Goal: Task Accomplishment & Management: Use online tool/utility

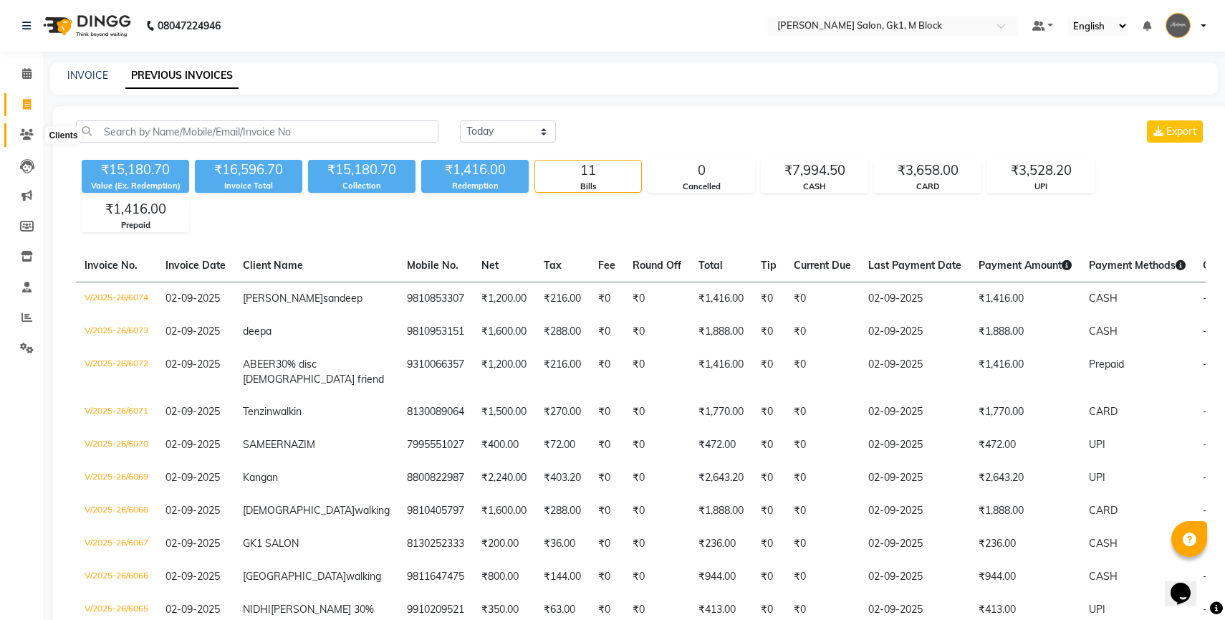
click at [32, 134] on icon at bounding box center [27, 134] width 14 height 11
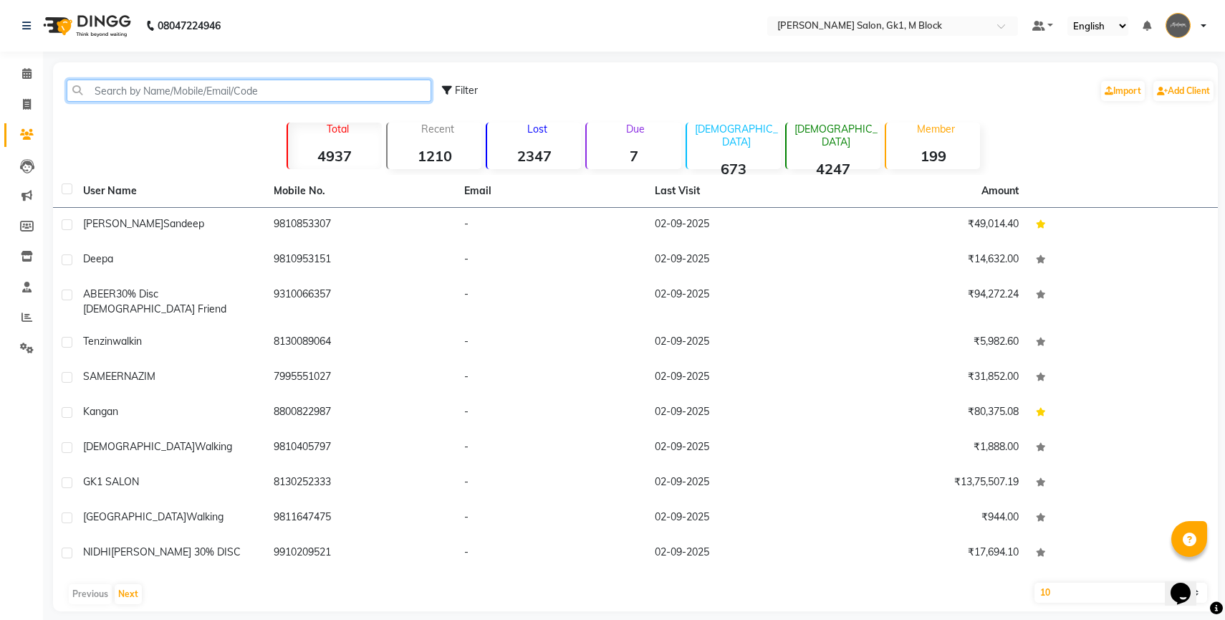
click at [160, 96] on input "text" at bounding box center [249, 91] width 365 height 22
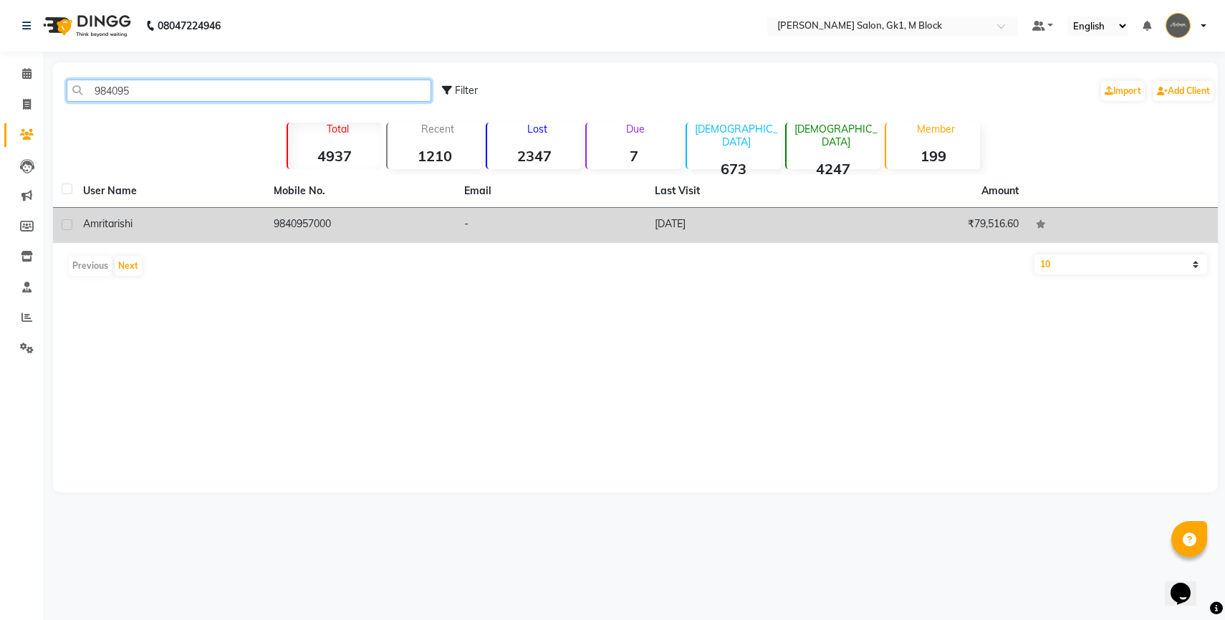
type input "984095"
click at [100, 232] on td "amrita rishi" at bounding box center [170, 225] width 191 height 35
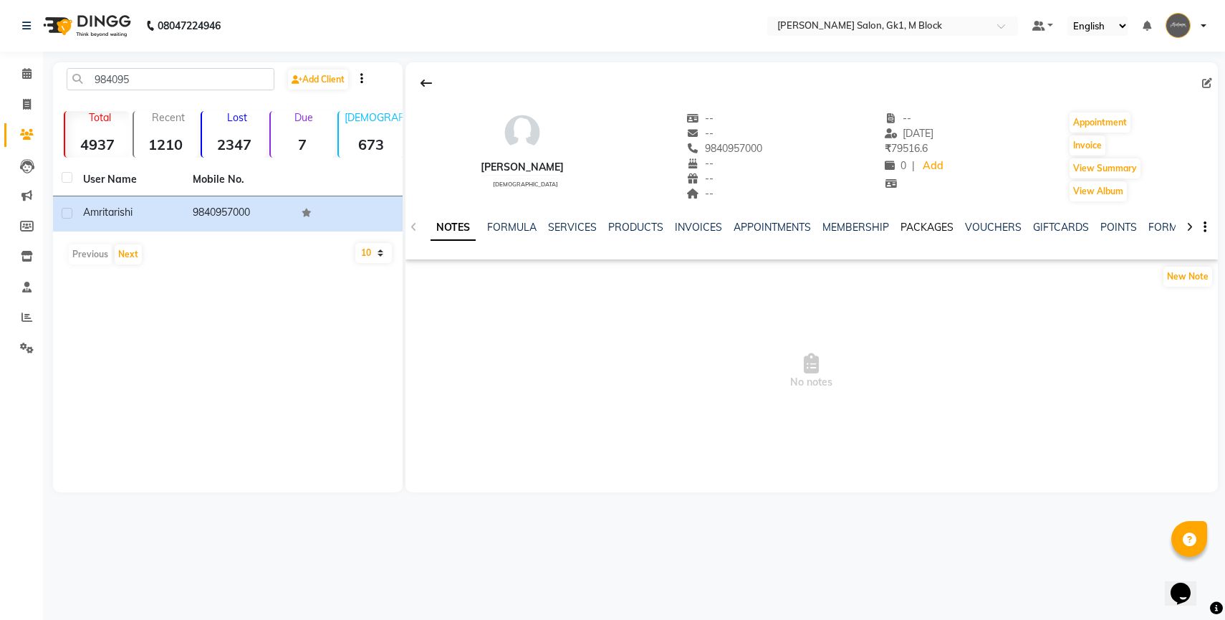
click at [927, 224] on link "PACKAGES" at bounding box center [927, 227] width 53 height 13
click at [625, 229] on link "INVOICES" at bounding box center [616, 227] width 47 height 13
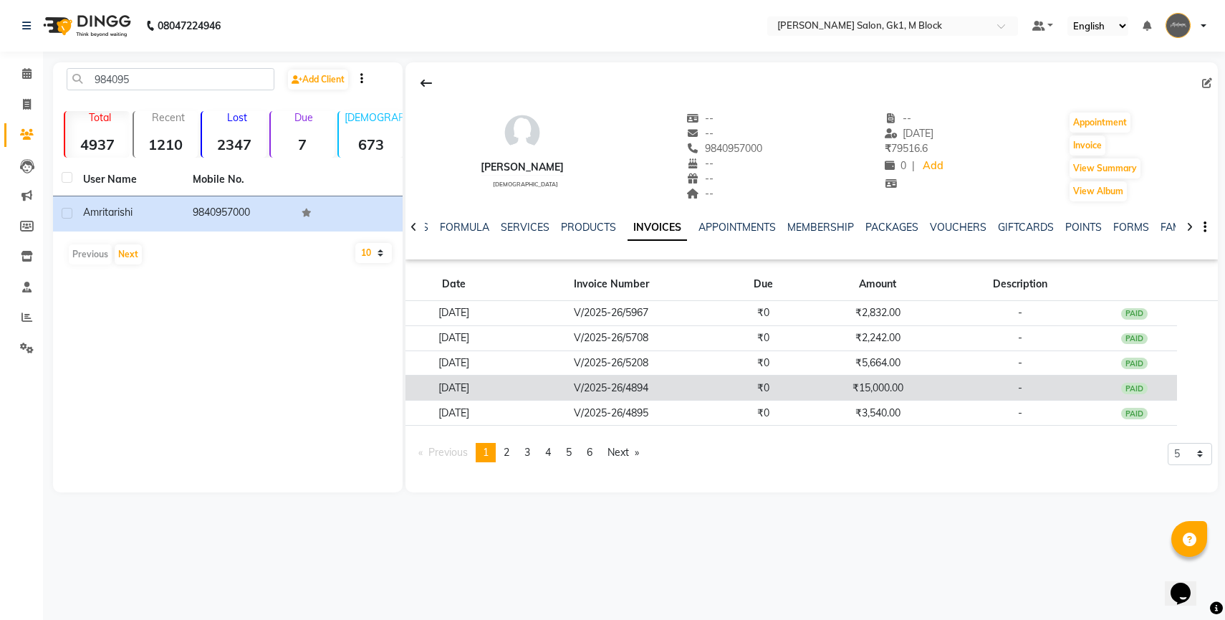
click at [602, 393] on td "V/2025-26/4894" at bounding box center [611, 387] width 219 height 25
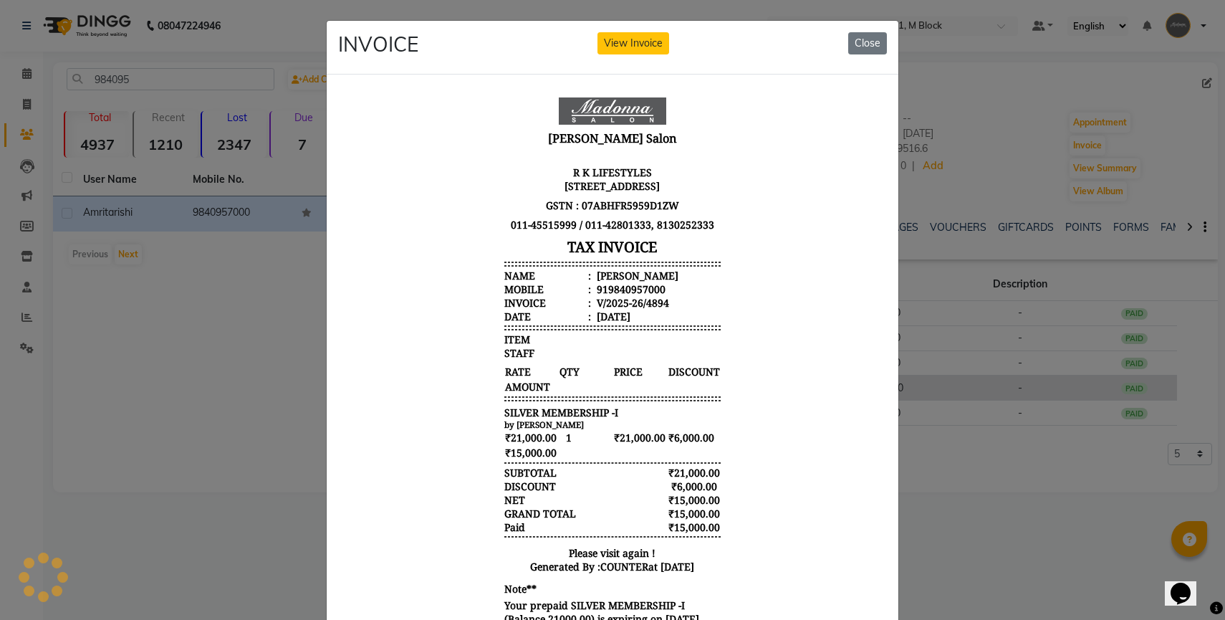
scroll to position [11, 0]
click at [869, 46] on button "Close" at bounding box center [867, 43] width 39 height 22
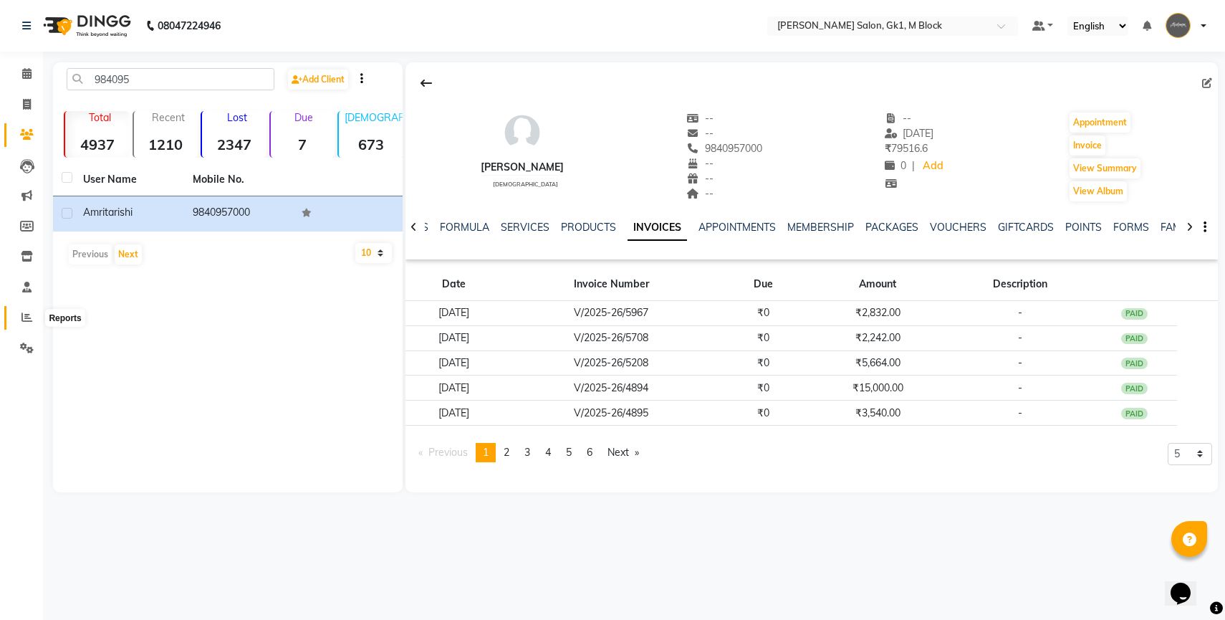
click at [29, 319] on icon at bounding box center [26, 317] width 11 height 11
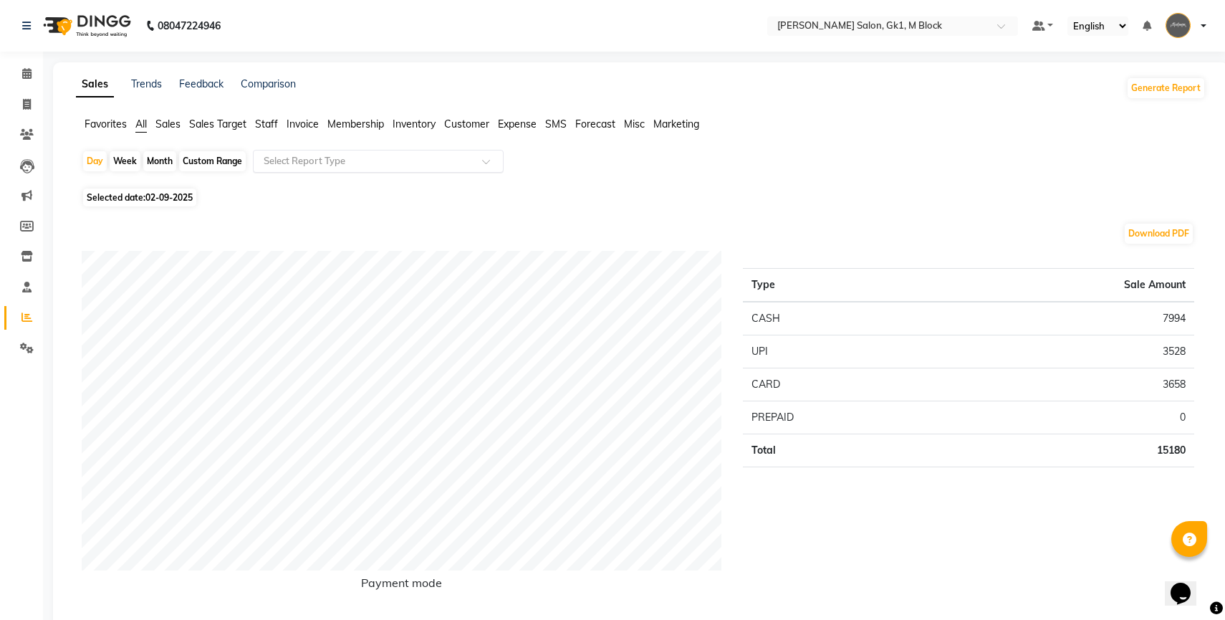
click at [283, 168] on div "Select Report Type" at bounding box center [378, 161] width 251 height 23
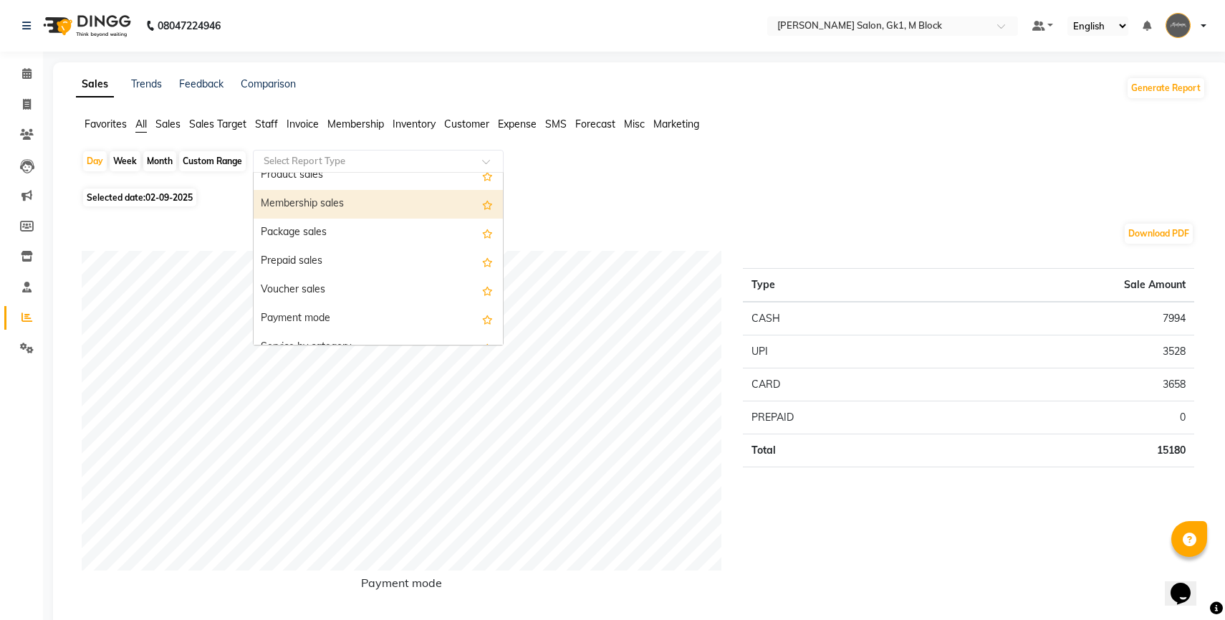
scroll to position [112, 0]
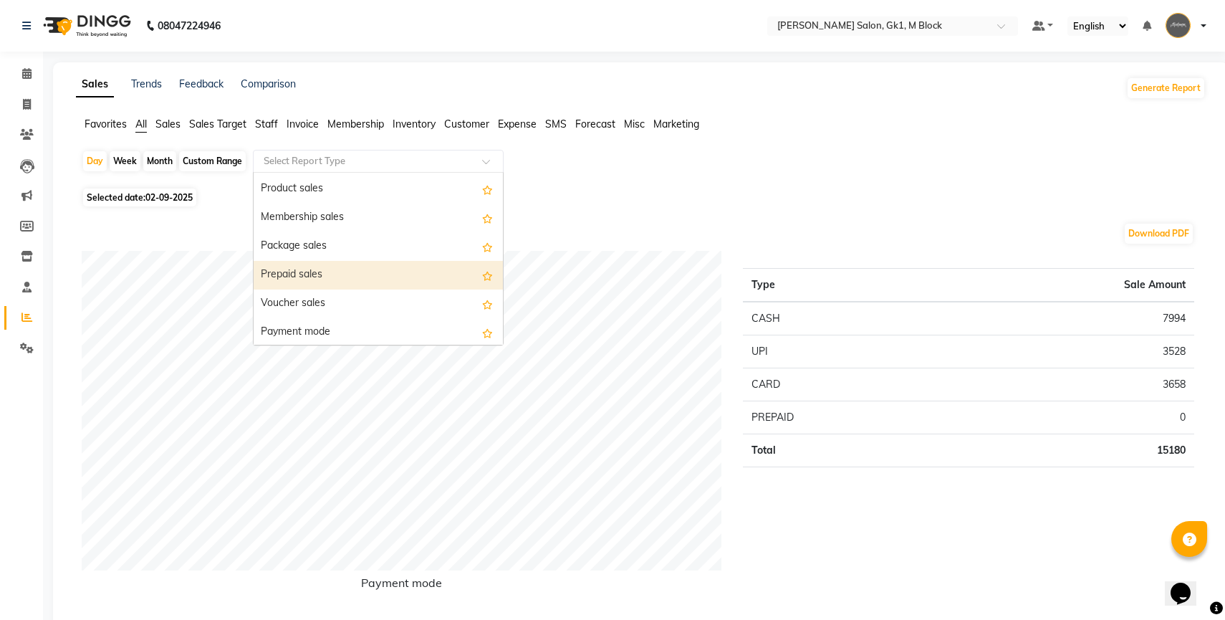
click at [294, 264] on div "Prepaid sales" at bounding box center [378, 275] width 249 height 29
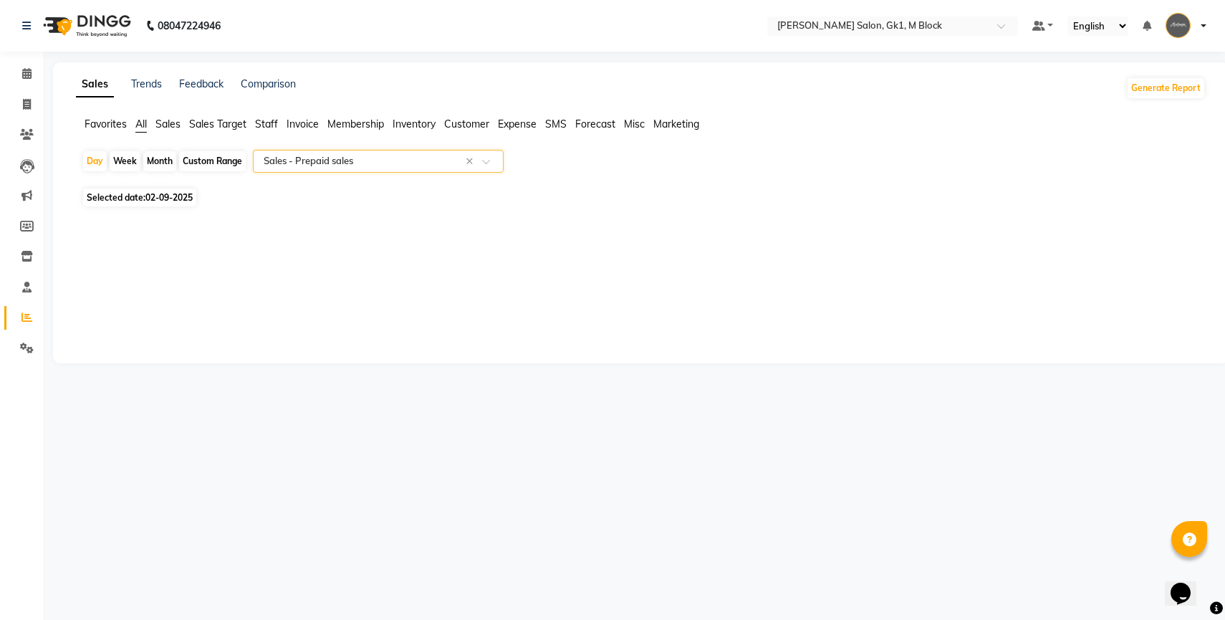
click at [223, 160] on div "Custom Range" at bounding box center [212, 161] width 67 height 20
select select "9"
select select "2025"
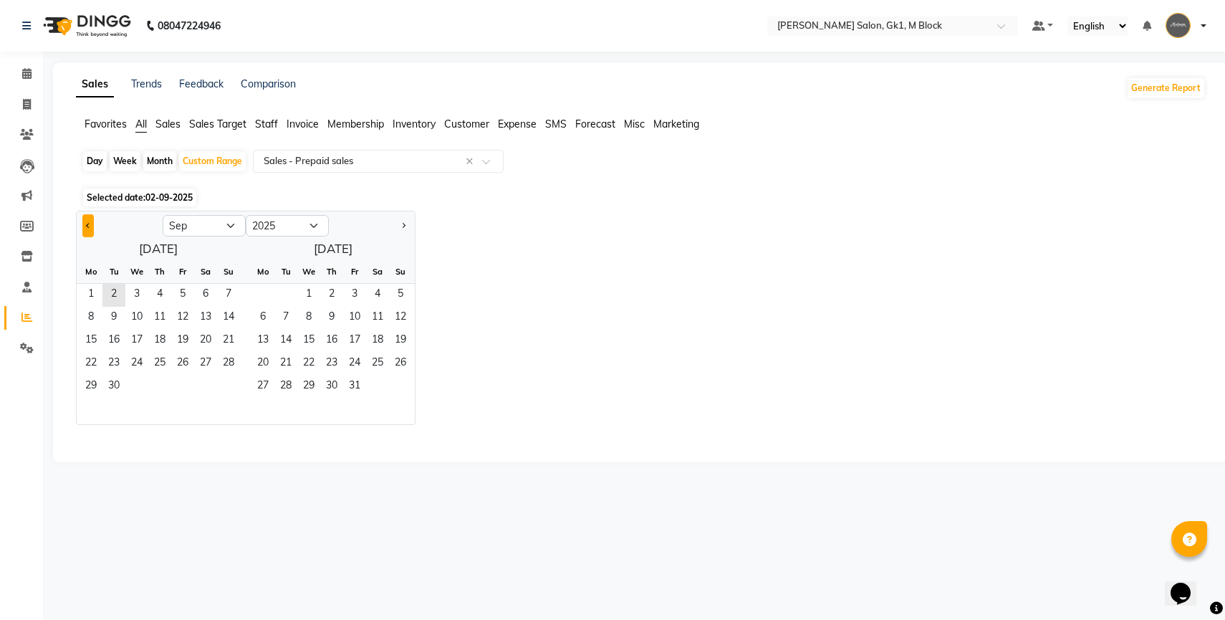
click at [85, 226] on button "Previous month" at bounding box center [87, 225] width 11 height 23
select select "8"
click at [171, 290] on span "1" at bounding box center [182, 295] width 23 height 23
click at [220, 322] on span "10" at bounding box center [228, 318] width 23 height 23
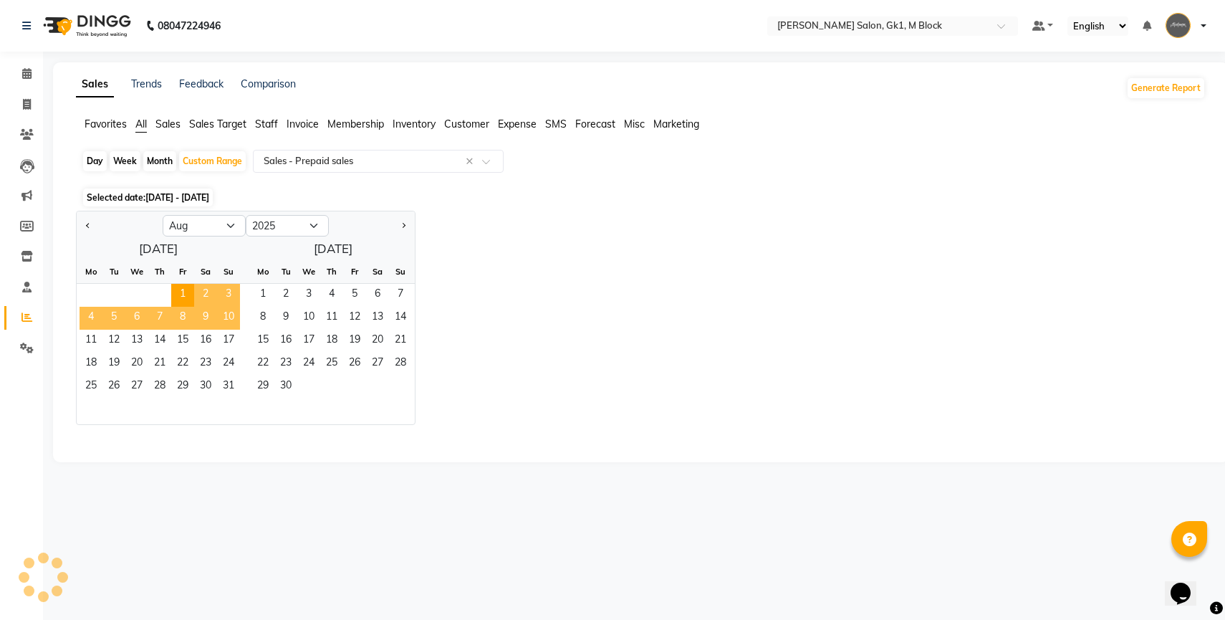
select select "full_report"
select select "csv"
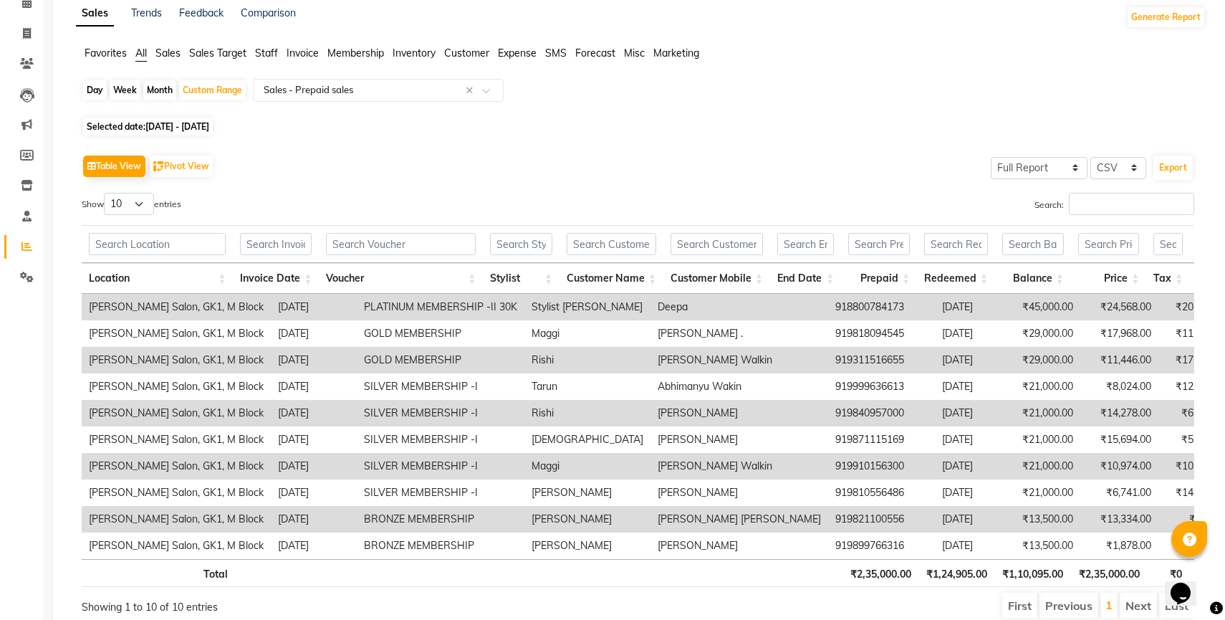
scroll to position [118, 0]
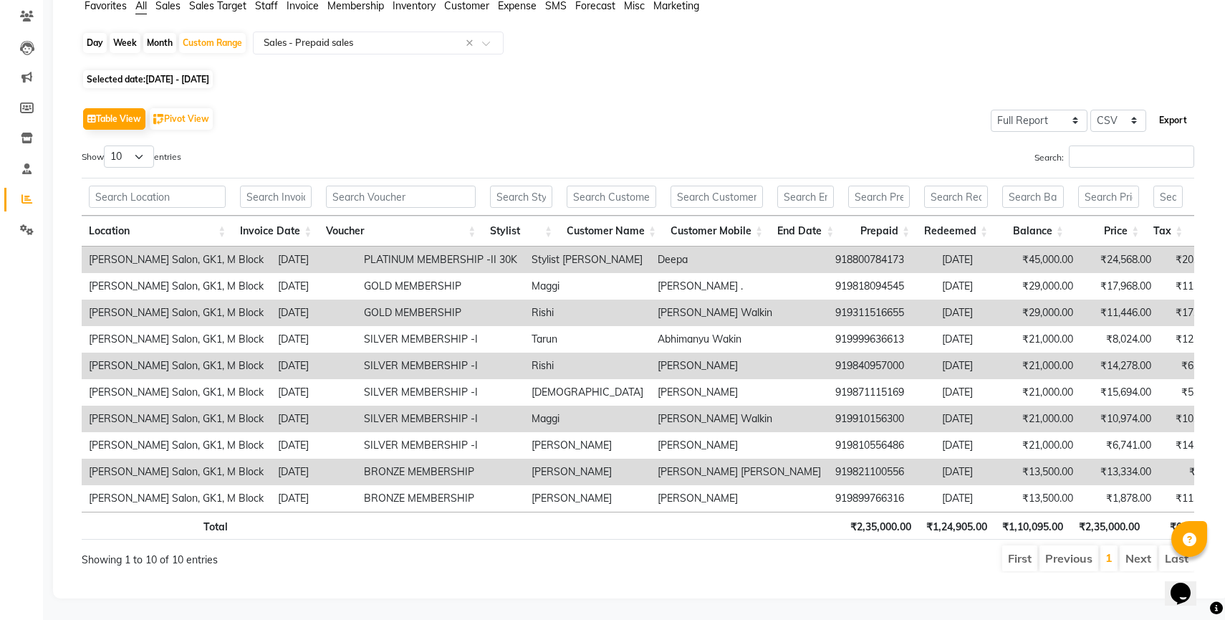
click at [1176, 123] on button "Export" at bounding box center [1172, 120] width 39 height 24
click at [993, 21] on div "Favorites All Sales Sales Target Staff Invoice Membership Inventory Customer Ex…" at bounding box center [640, 12] width 1151 height 27
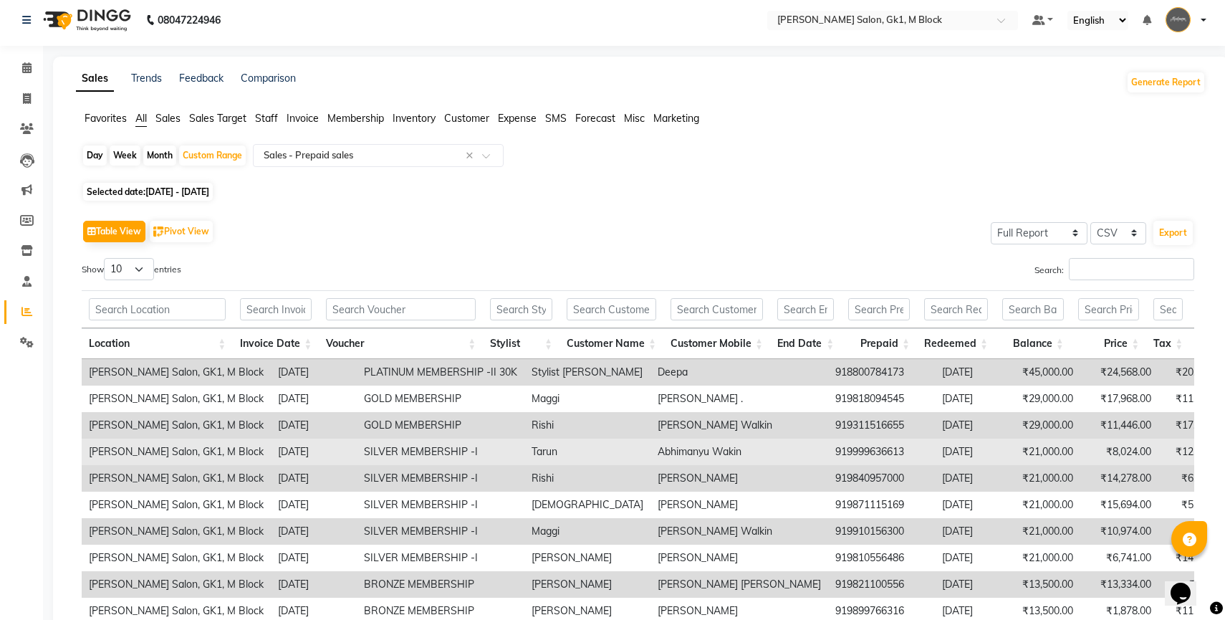
scroll to position [0, 0]
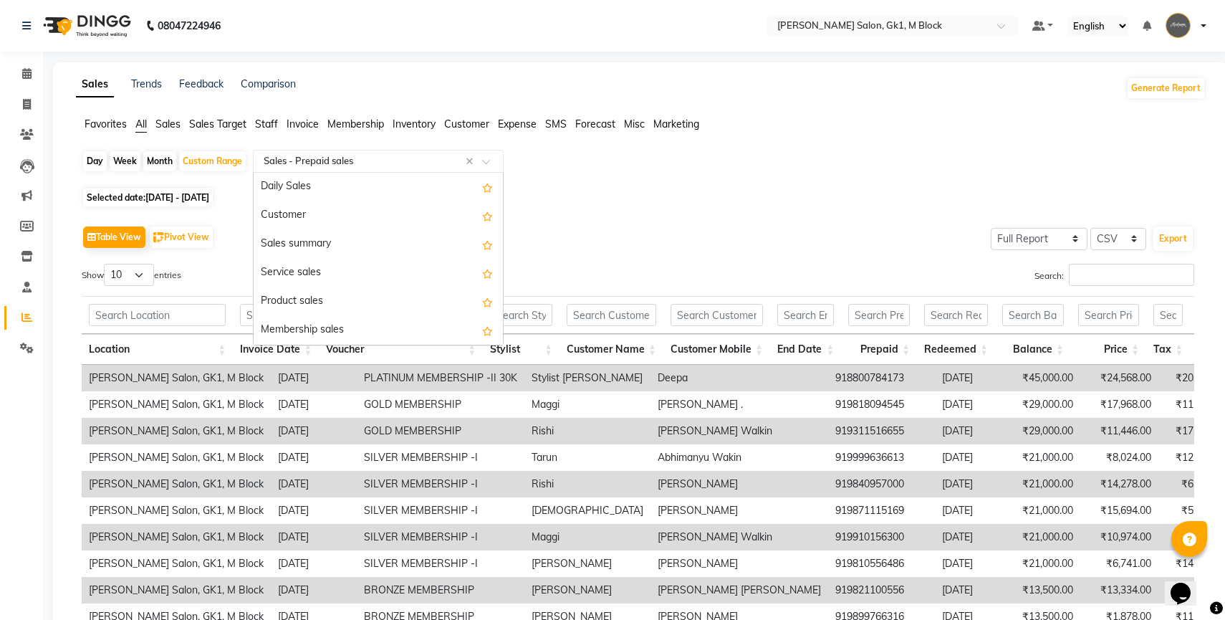
click at [445, 163] on input "text" at bounding box center [364, 161] width 206 height 14
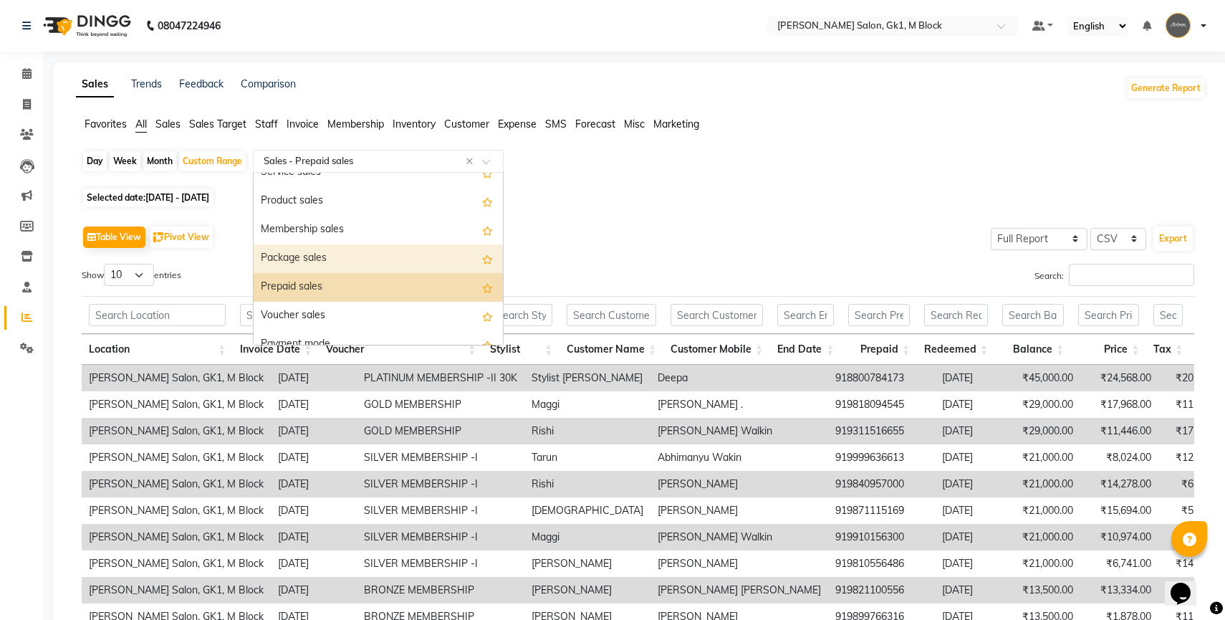
scroll to position [85, 0]
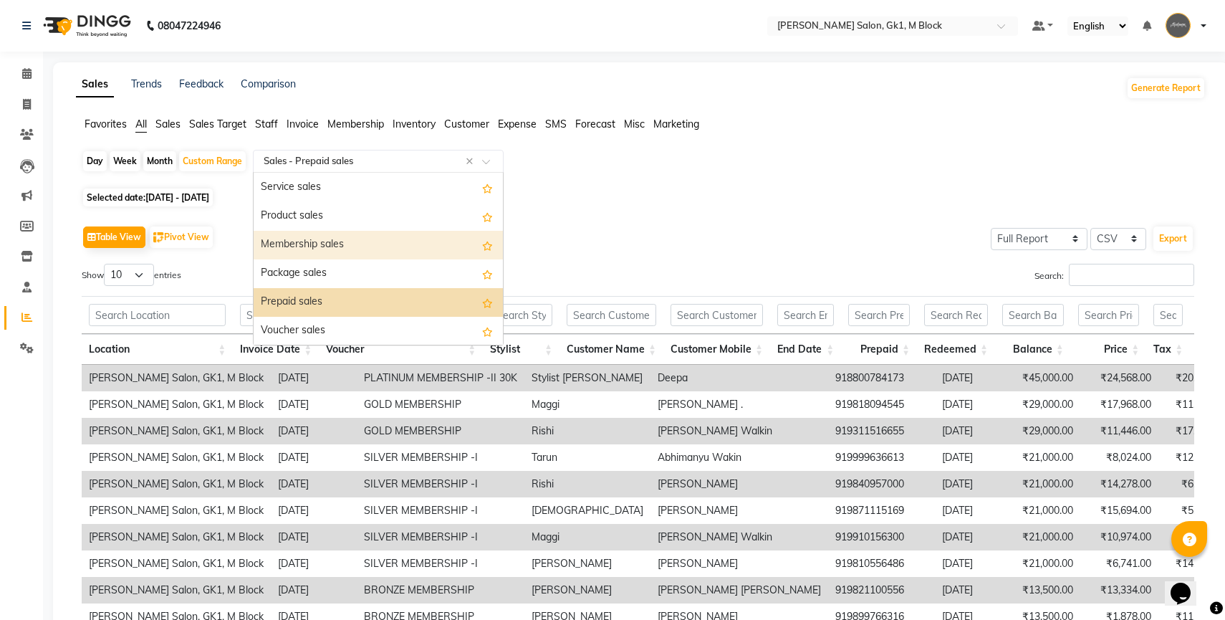
click at [412, 237] on div "Membership sales" at bounding box center [378, 245] width 249 height 29
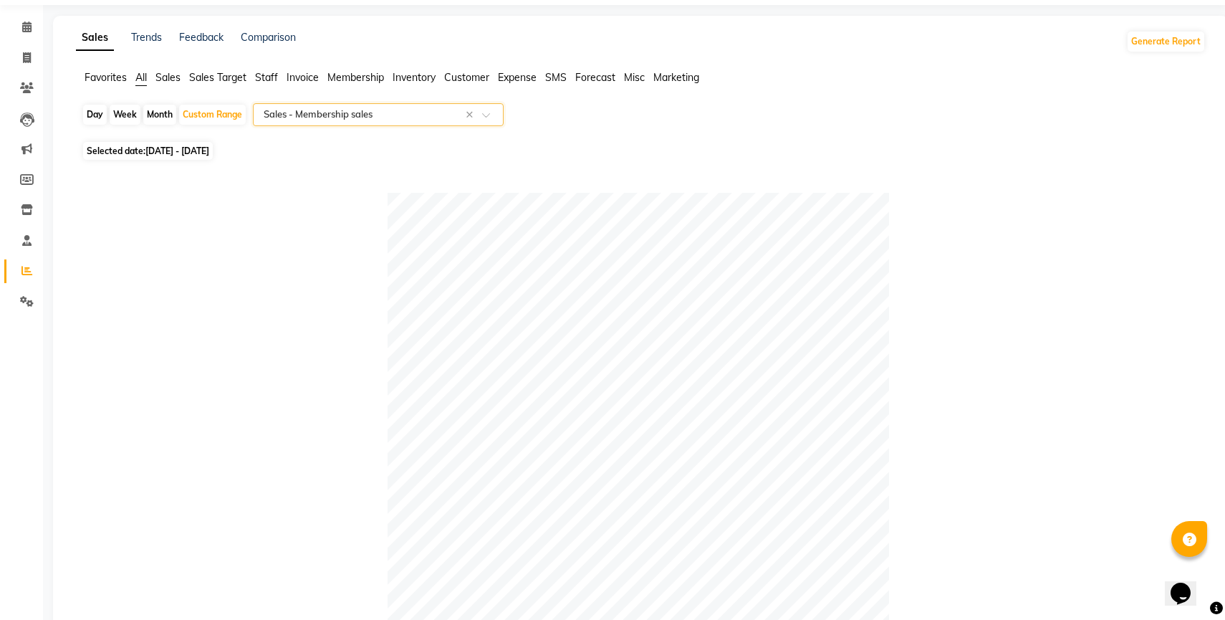
scroll to position [29, 0]
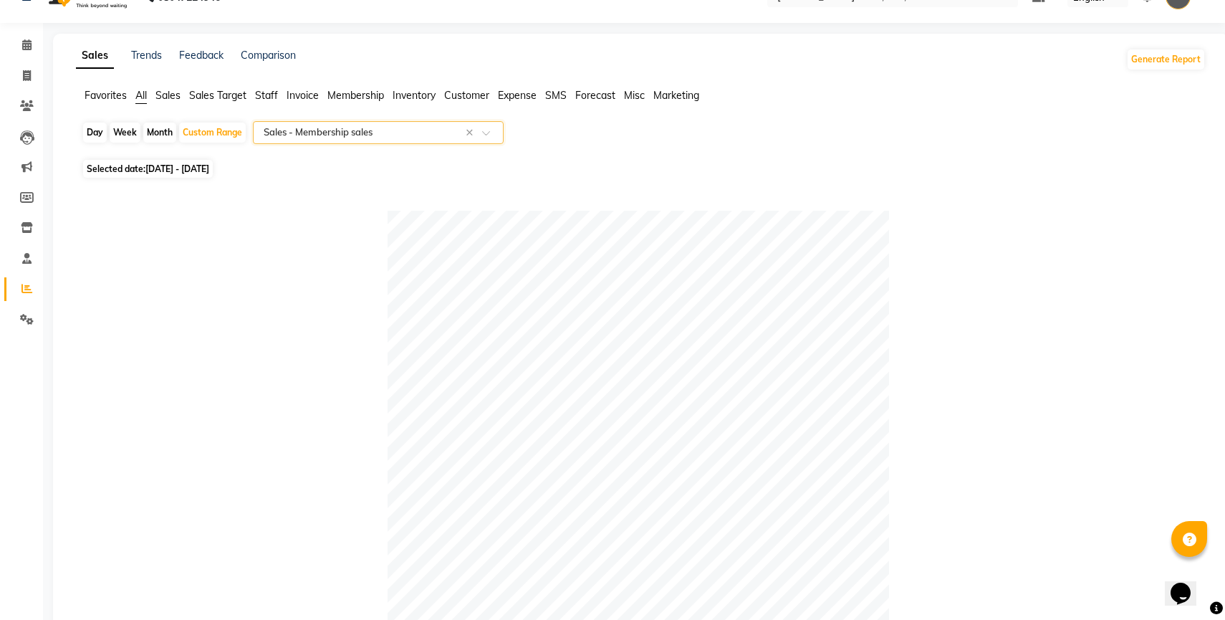
click at [361, 128] on input "text" at bounding box center [364, 132] width 206 height 14
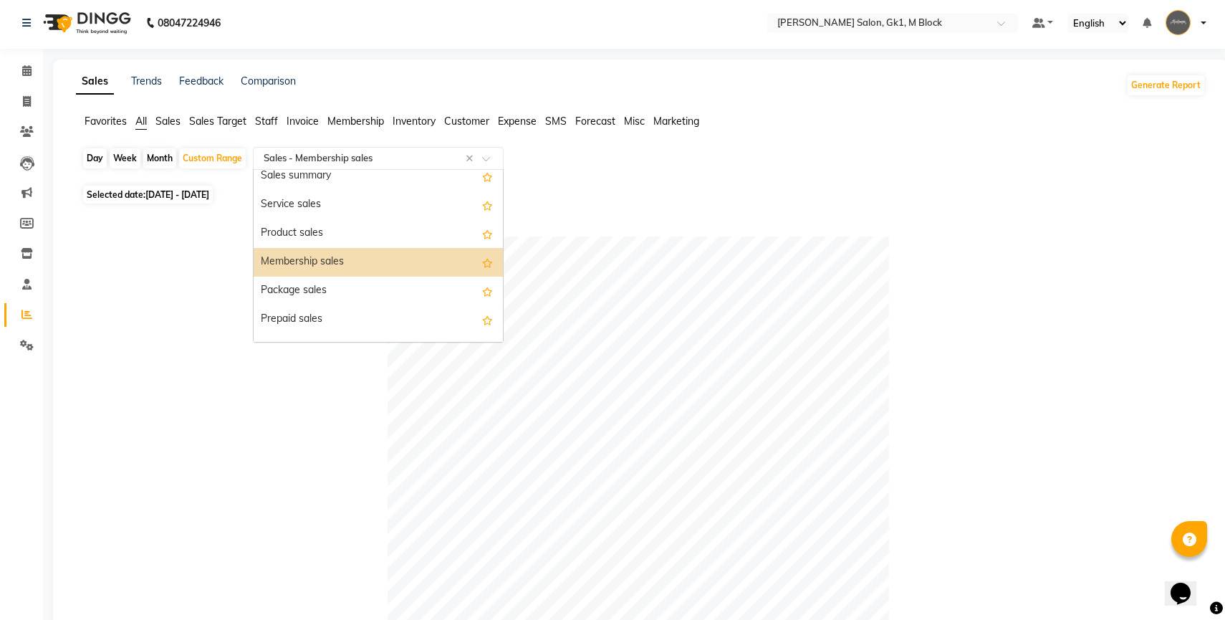
scroll to position [106, 0]
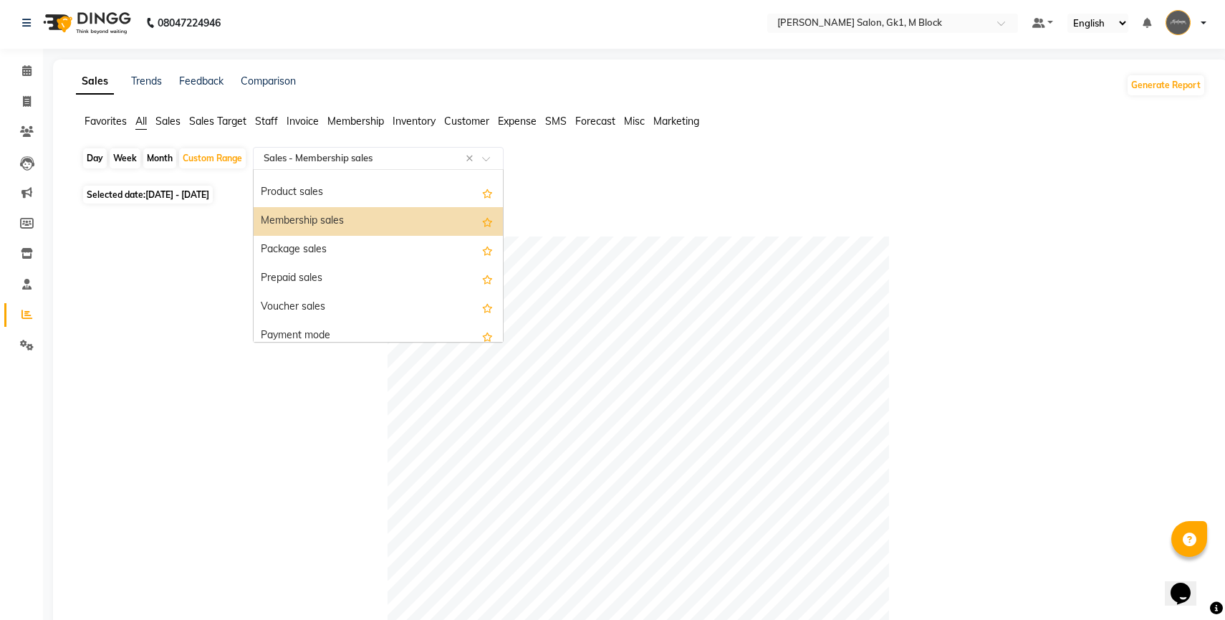
click at [622, 225] on div "Table View Pivot View Pie Chart Bar Chart Select Full Report Filtered Report Se…" at bounding box center [638, 594] width 1136 height 772
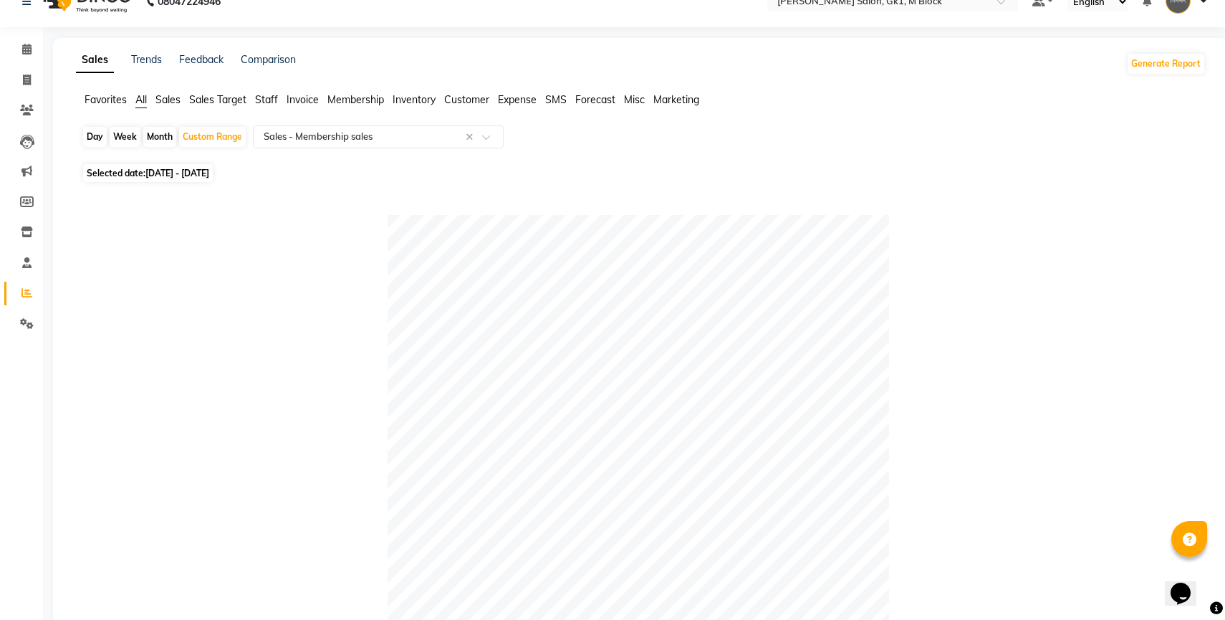
scroll to position [0, 0]
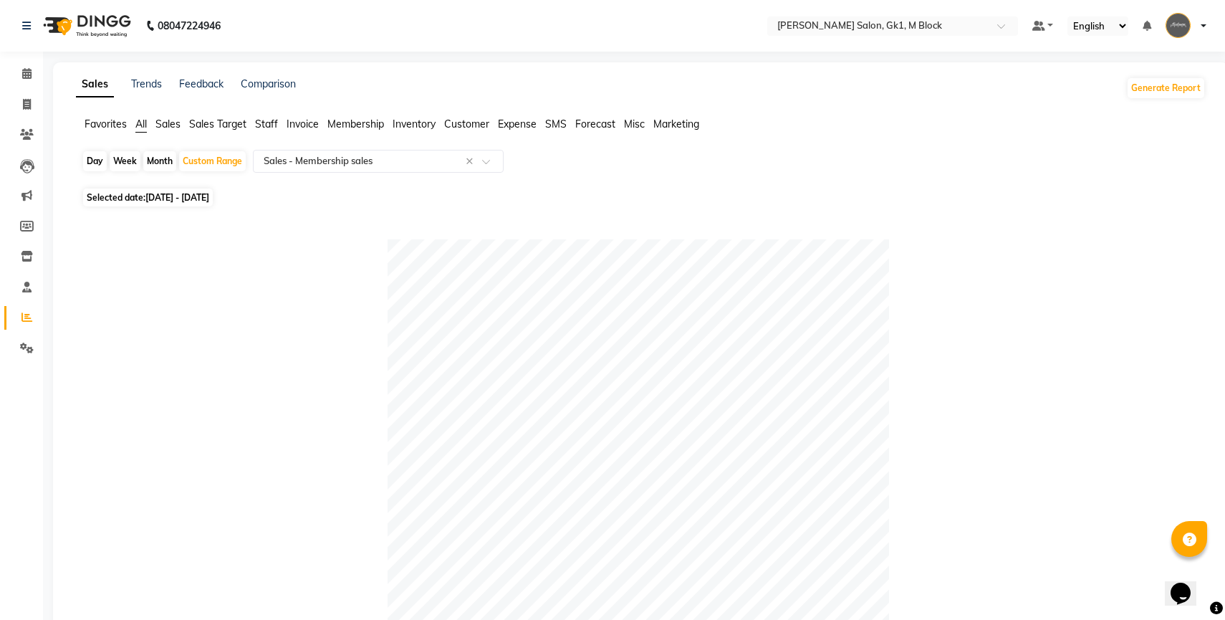
click at [269, 125] on span "Staff" at bounding box center [266, 123] width 23 height 13
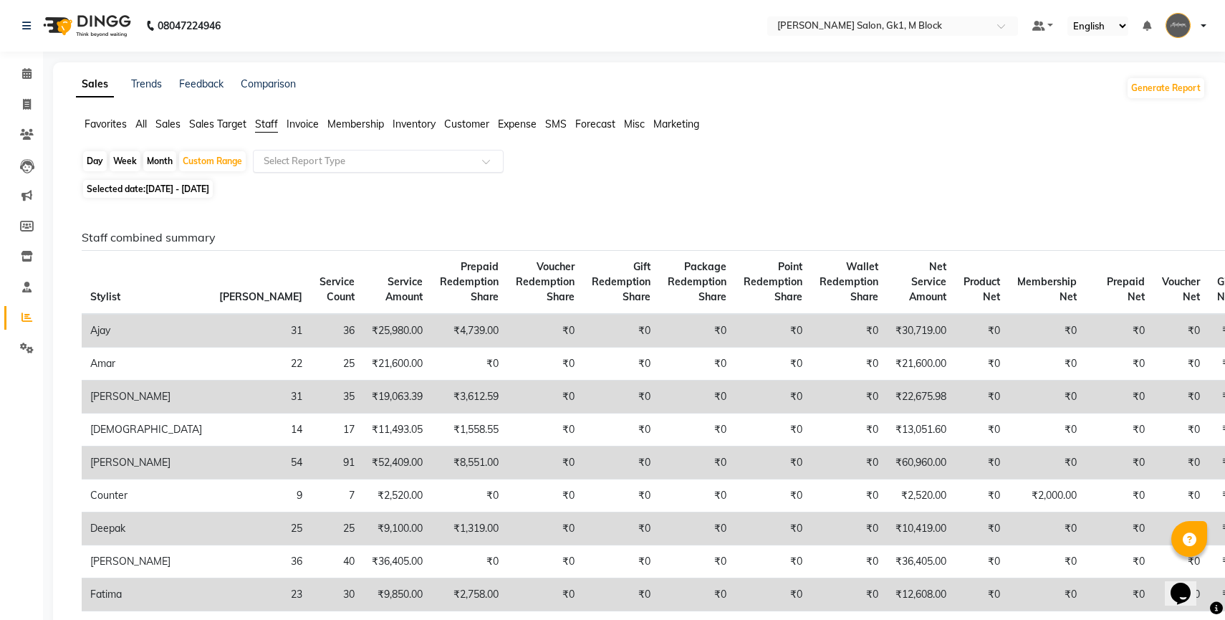
click at [307, 163] on input "text" at bounding box center [364, 161] width 206 height 14
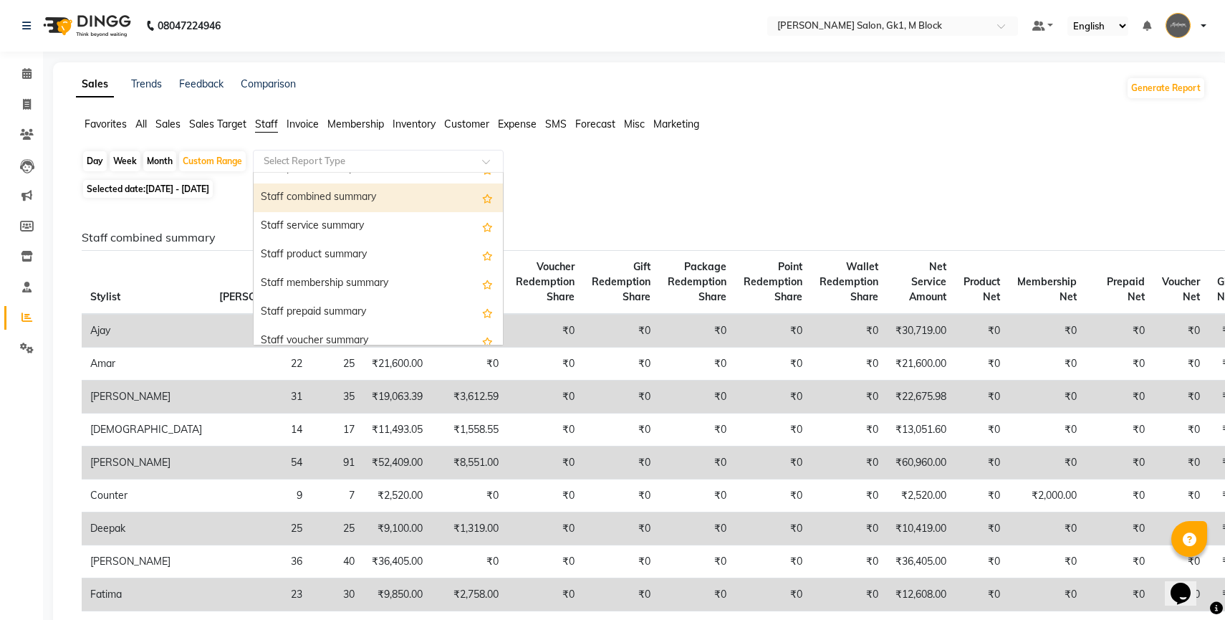
scroll to position [305, 0]
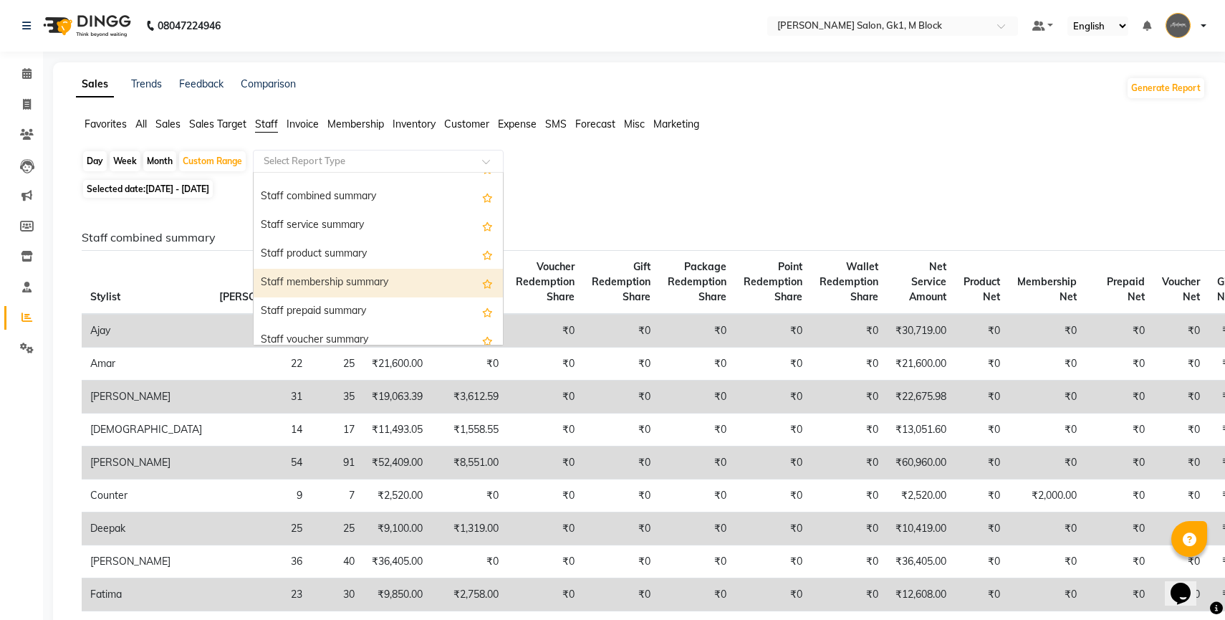
click at [327, 287] on div "Staff membership summary" at bounding box center [378, 283] width 249 height 29
select select "full_report"
select select "csv"
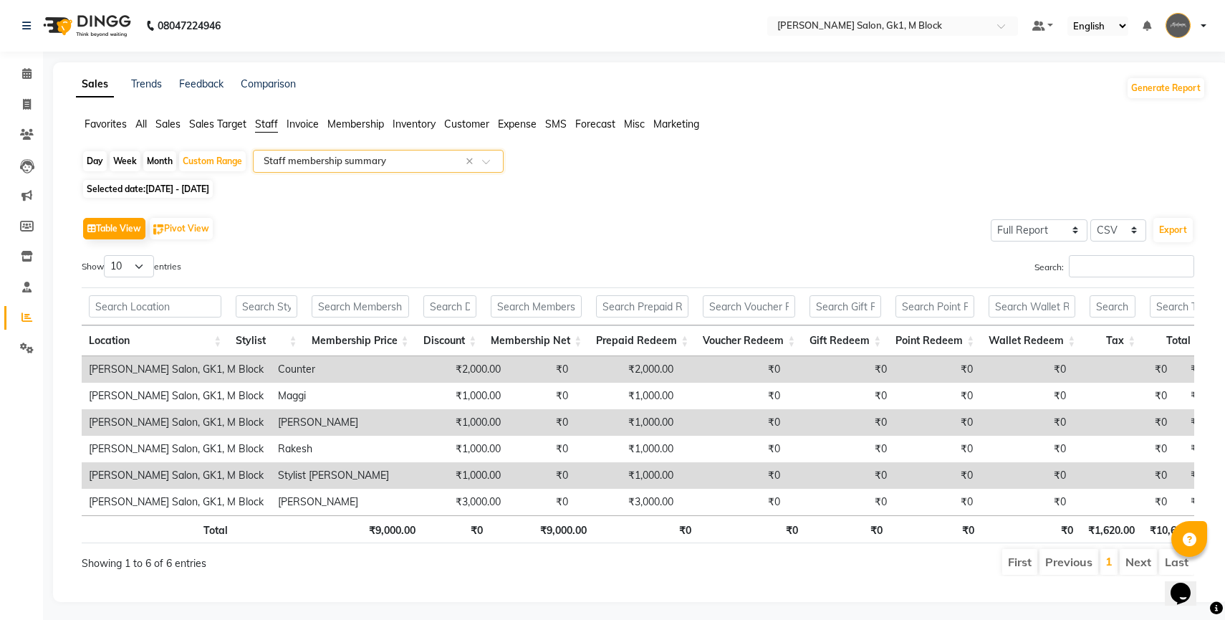
scroll to position [4, 0]
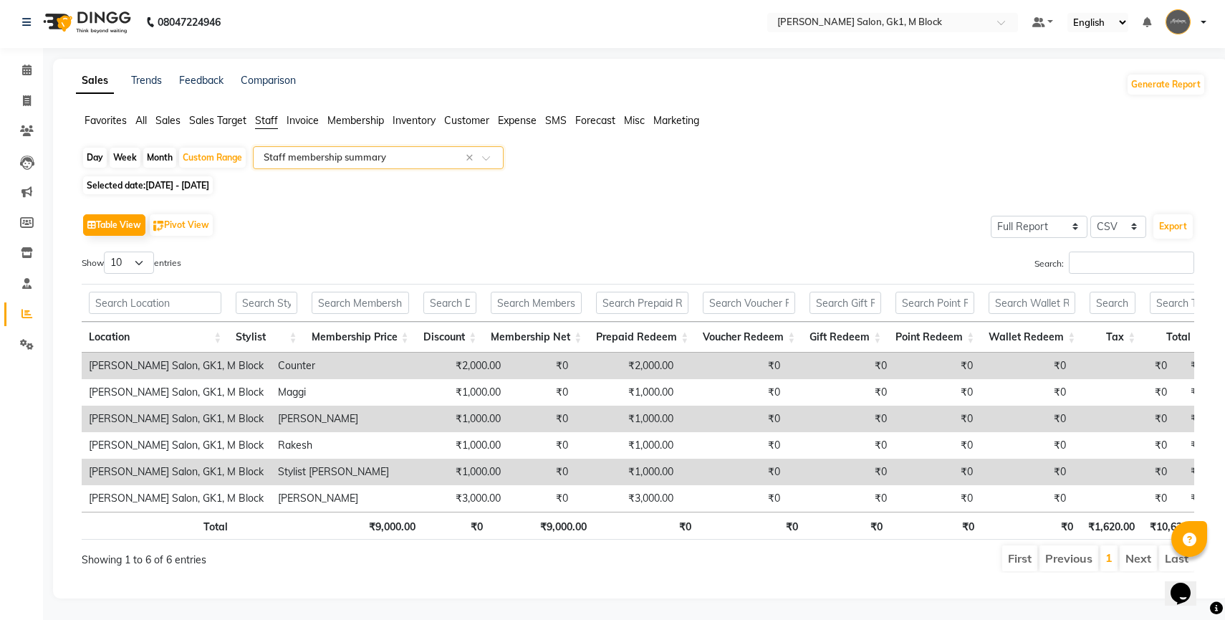
click at [209, 186] on span "01-08-2025 - 10-08-2025" at bounding box center [177, 185] width 64 height 11
select select "8"
select select "2025"
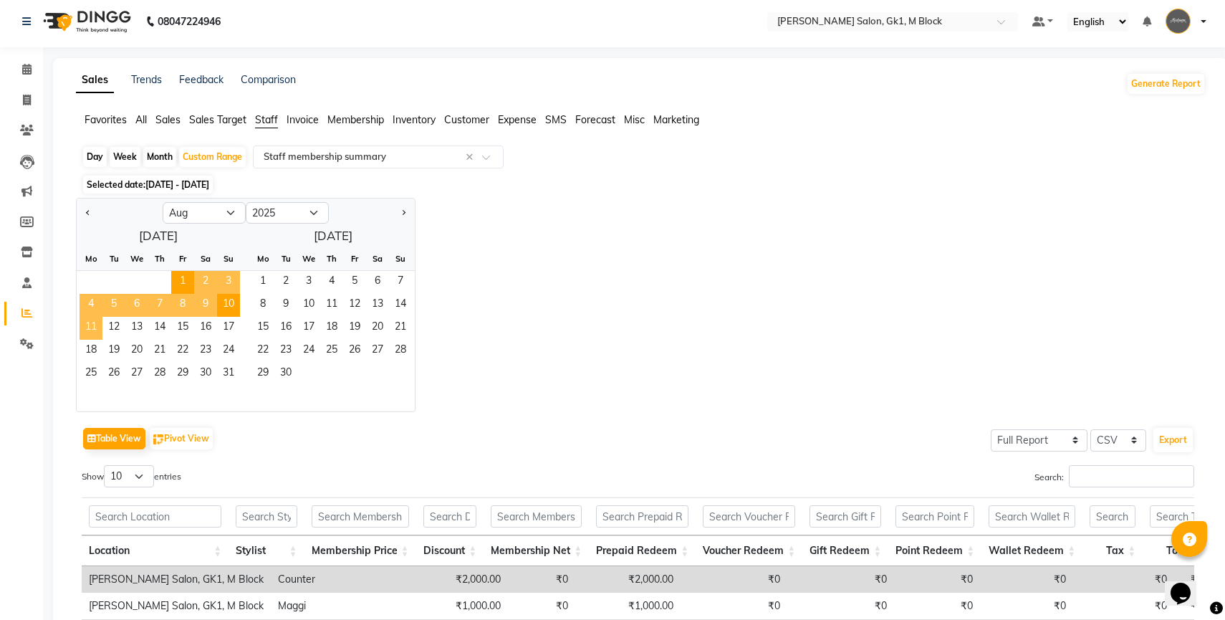
click at [82, 325] on span "11" at bounding box center [91, 328] width 23 height 23
click at [139, 350] on span "20" at bounding box center [136, 351] width 23 height 23
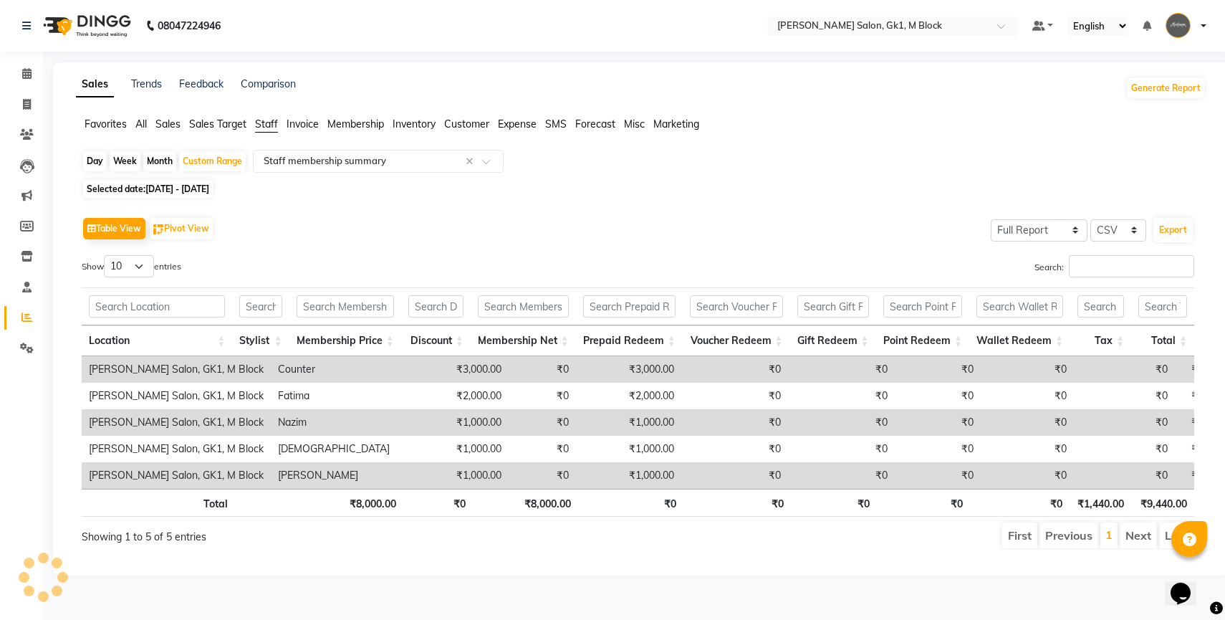
scroll to position [0, 0]
click at [22, 129] on icon at bounding box center [27, 134] width 14 height 11
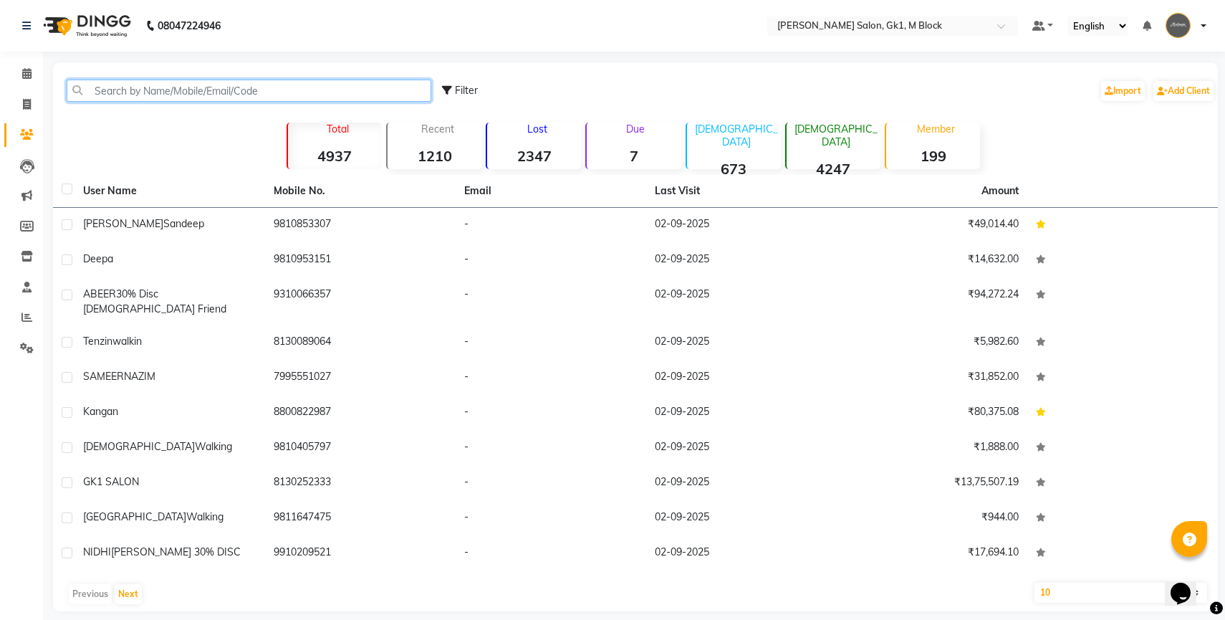
click at [178, 95] on input "text" at bounding box center [249, 91] width 365 height 22
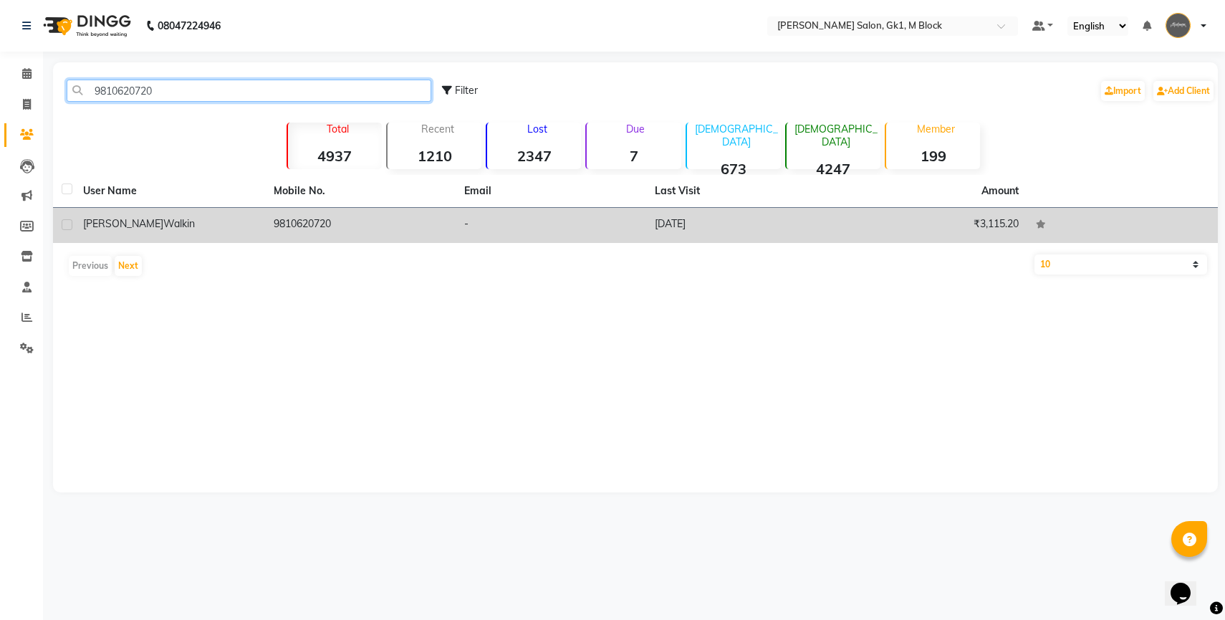
type input "9810620720"
click at [178, 225] on div "Vinita walkin" at bounding box center [169, 223] width 173 height 15
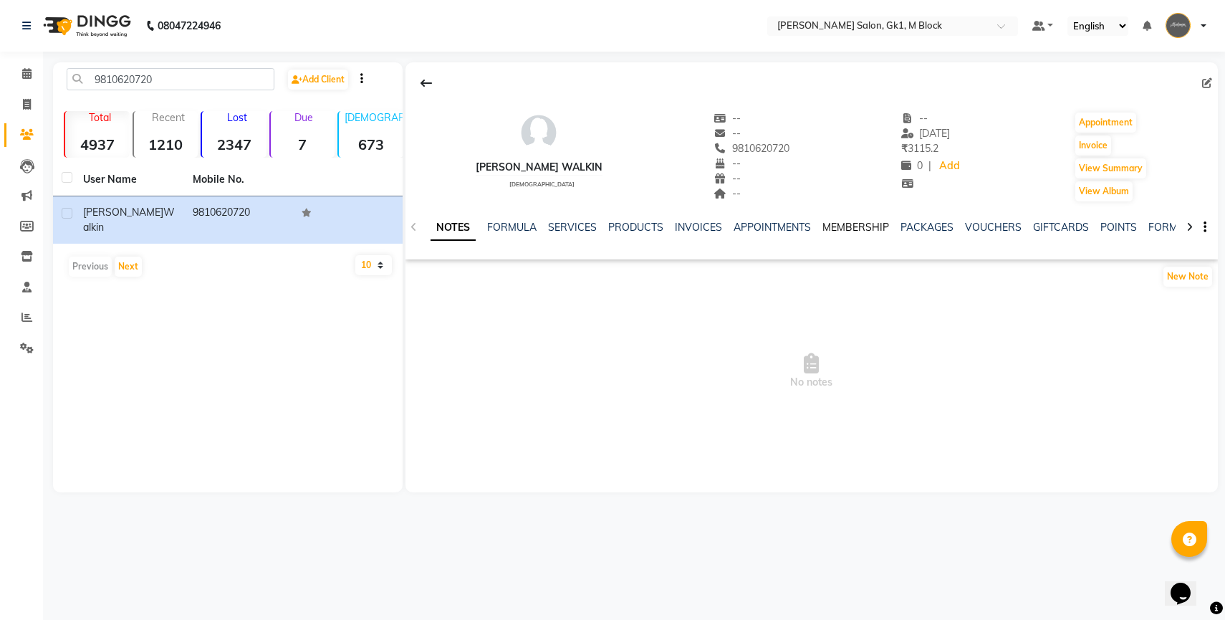
click at [840, 231] on link "MEMBERSHIP" at bounding box center [855, 227] width 67 height 13
click at [850, 231] on link "PACKAGES" at bounding box center [868, 227] width 53 height 13
click at [795, 227] on link "MEMBERSHIP" at bounding box center [774, 227] width 67 height 13
click at [764, 150] on div "Vinita walkin female -- -- 9810620720 -- -- -- -- 29-06-2025 ₹ 3115.2 0 | Add A…" at bounding box center [812, 150] width 812 height 106
click at [621, 229] on link "INVOICES" at bounding box center [628, 227] width 47 height 13
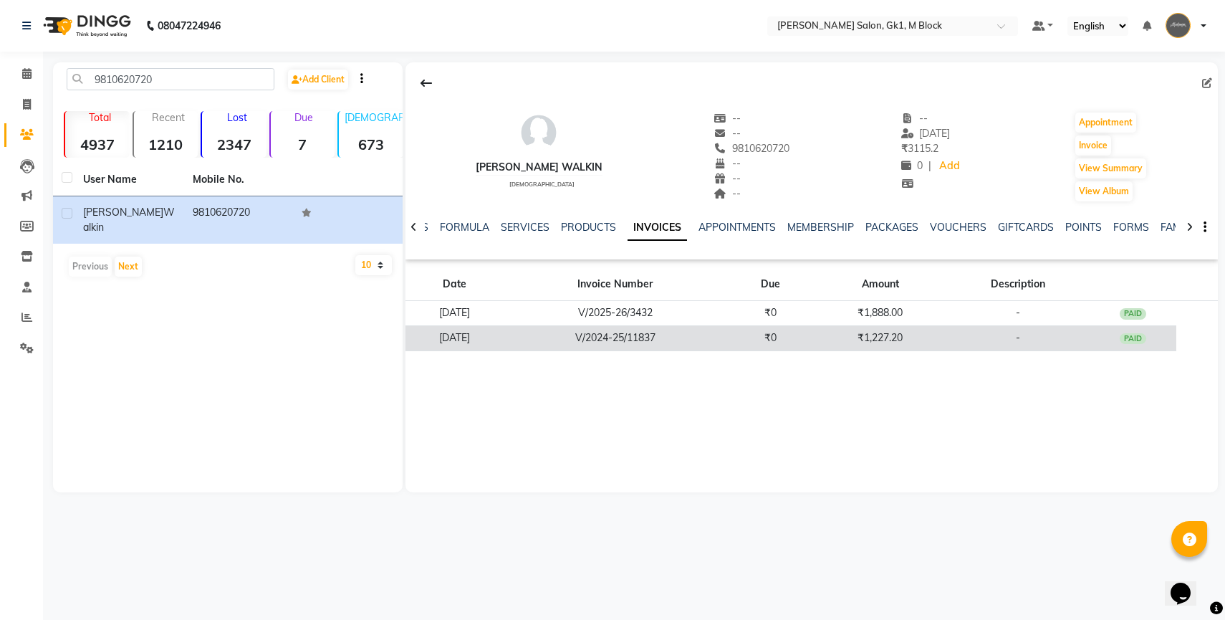
click at [504, 345] on td "25-03-2025" at bounding box center [455, 337] width 98 height 25
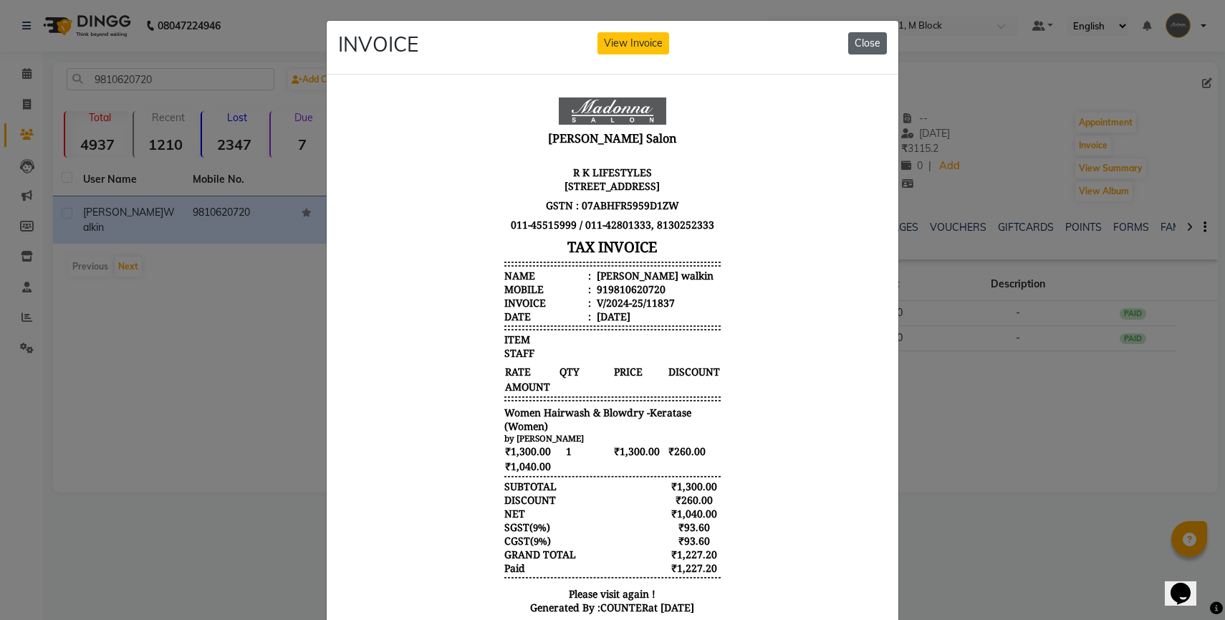
click at [865, 52] on button "Close" at bounding box center [867, 43] width 39 height 22
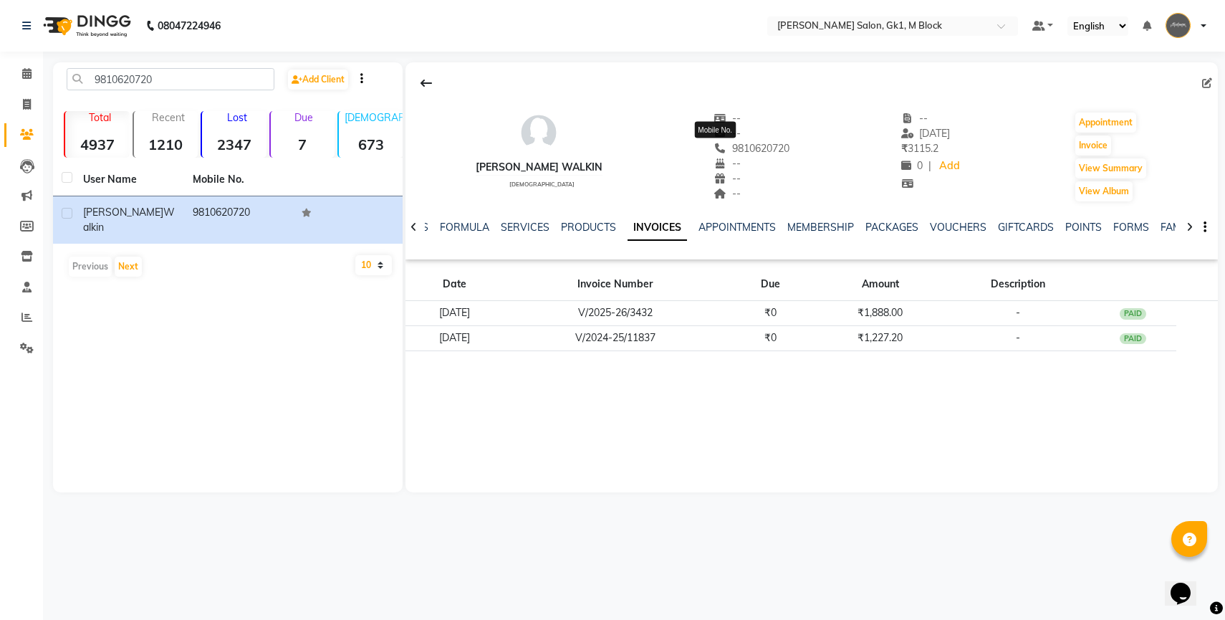
drag, startPoint x: 762, startPoint y: 148, endPoint x: 699, endPoint y: 148, distance: 63.8
click at [699, 148] on div "Vinita walkin female -- -- 9810620720 Mobile No. -- -- -- -- 29-06-2025 ₹ 3115.…" at bounding box center [812, 150] width 812 height 106
copy span "9810620720"
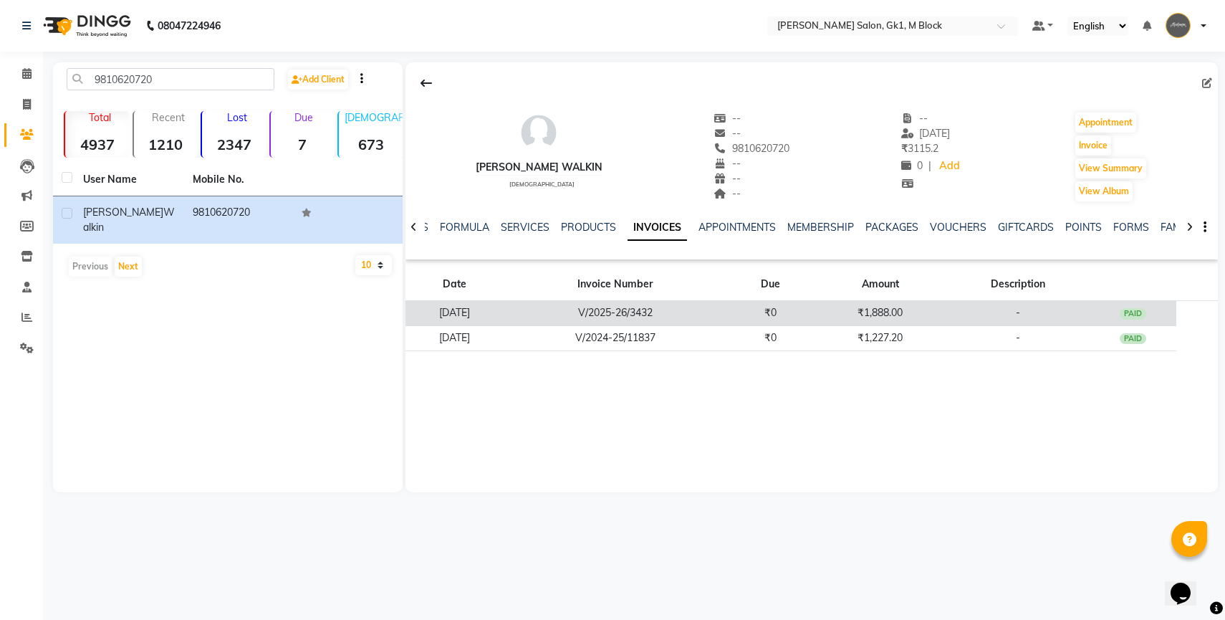
click at [662, 321] on td "V/2025-26/3432" at bounding box center [615, 313] width 223 height 25
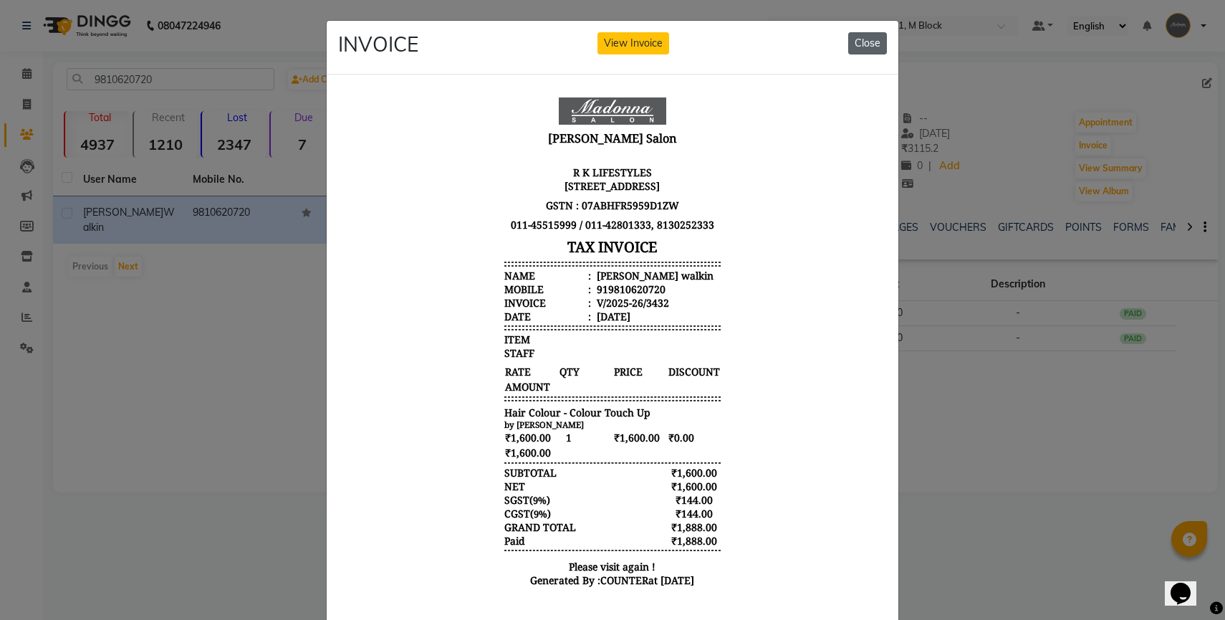
click at [874, 40] on button "Close" at bounding box center [867, 43] width 39 height 22
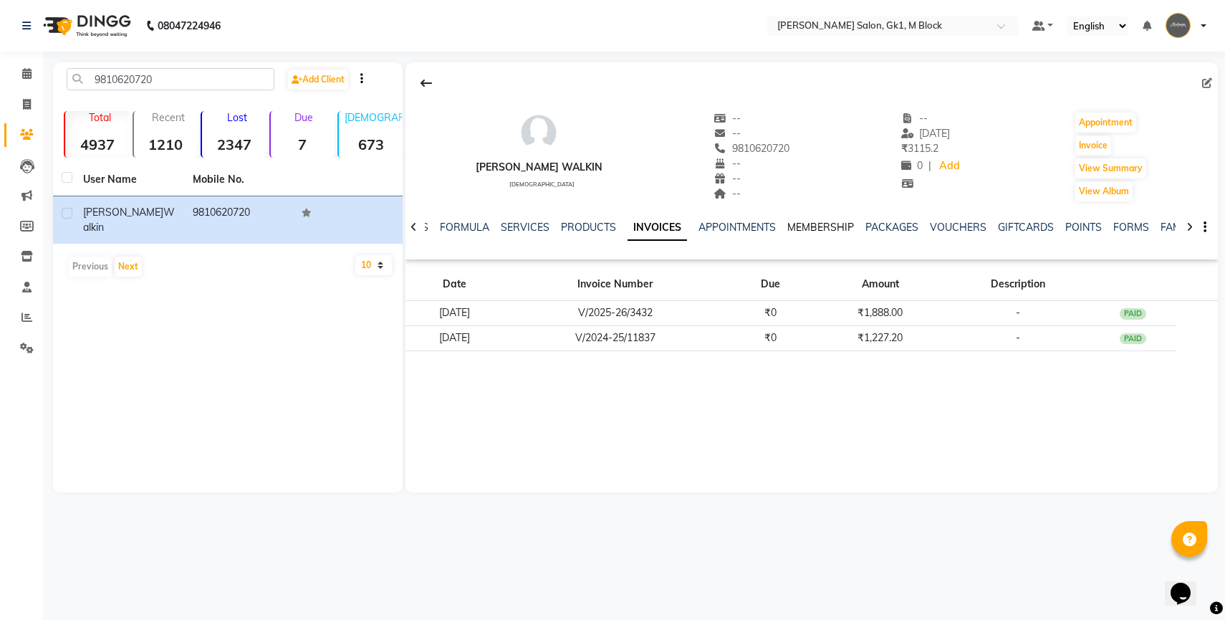
click at [815, 224] on link "MEMBERSHIP" at bounding box center [820, 227] width 67 height 13
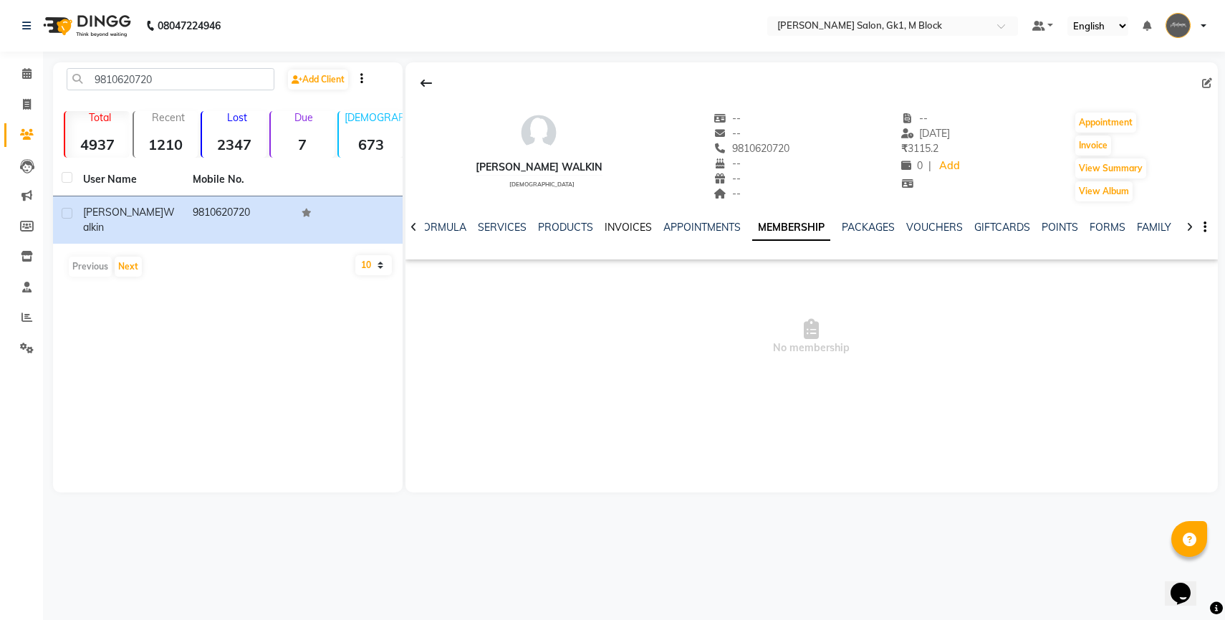
click at [616, 224] on link "INVOICES" at bounding box center [628, 227] width 47 height 13
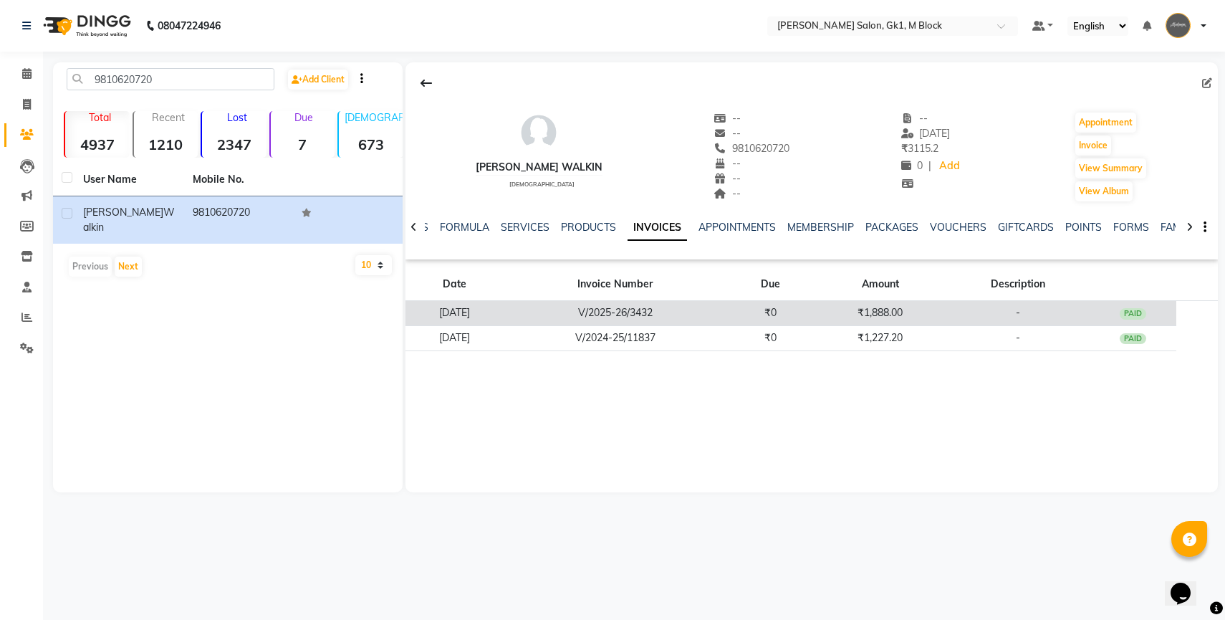
click at [608, 304] on td "V/2025-26/3432" at bounding box center [615, 313] width 223 height 25
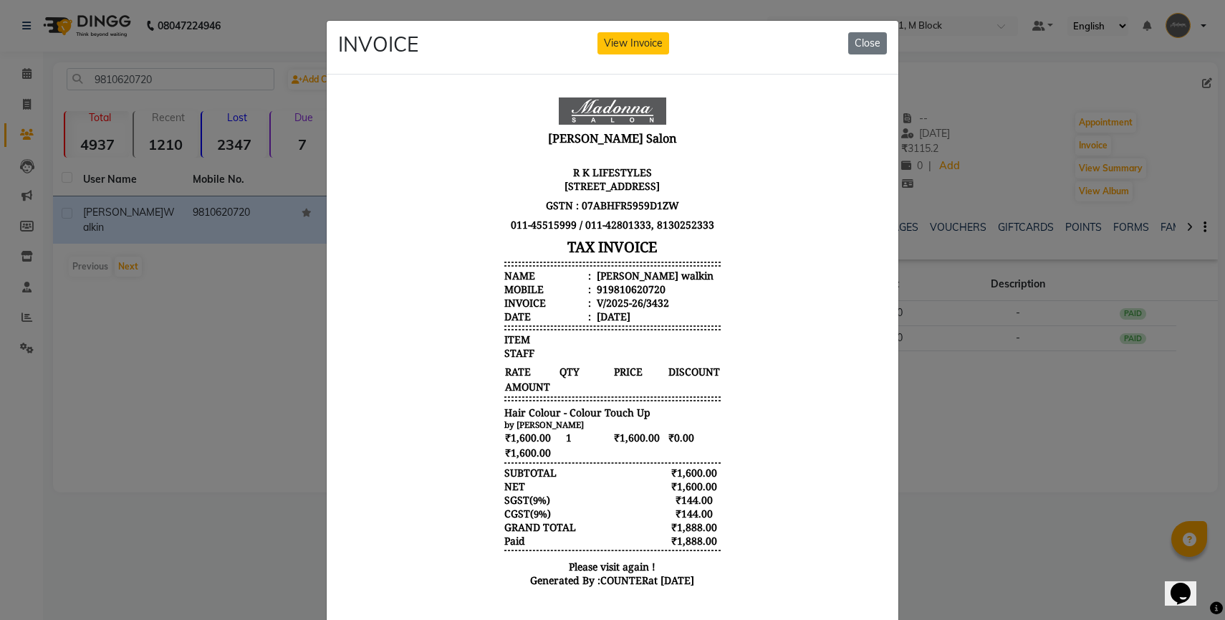
scroll to position [27, 0]
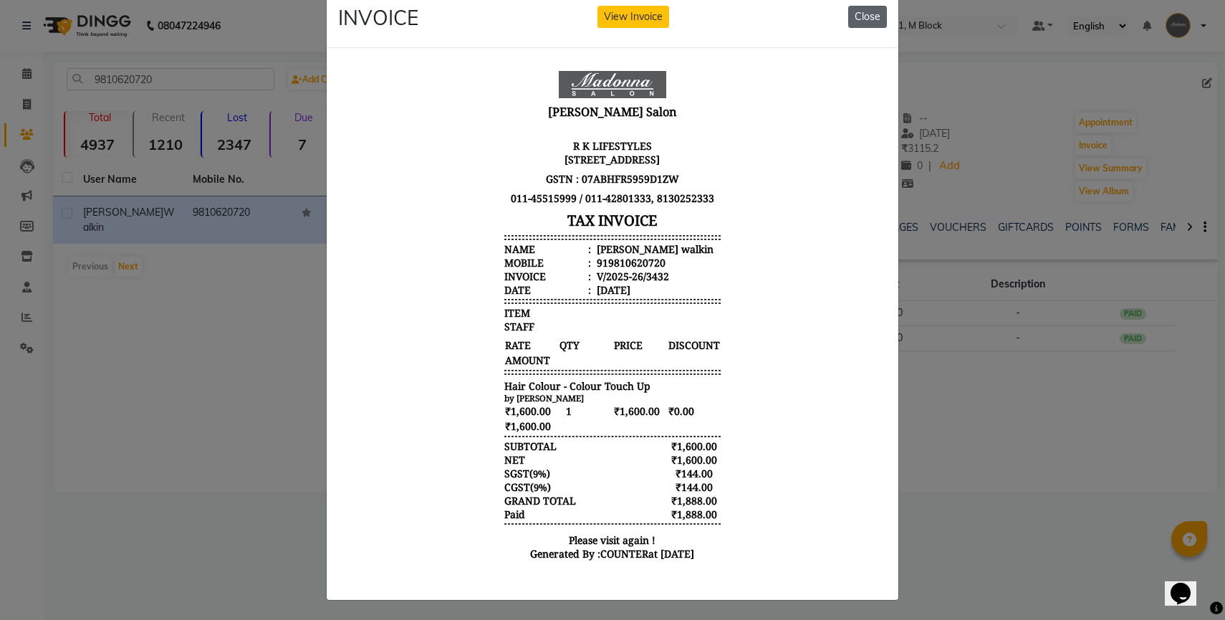
click at [869, 13] on button "Close" at bounding box center [867, 17] width 39 height 22
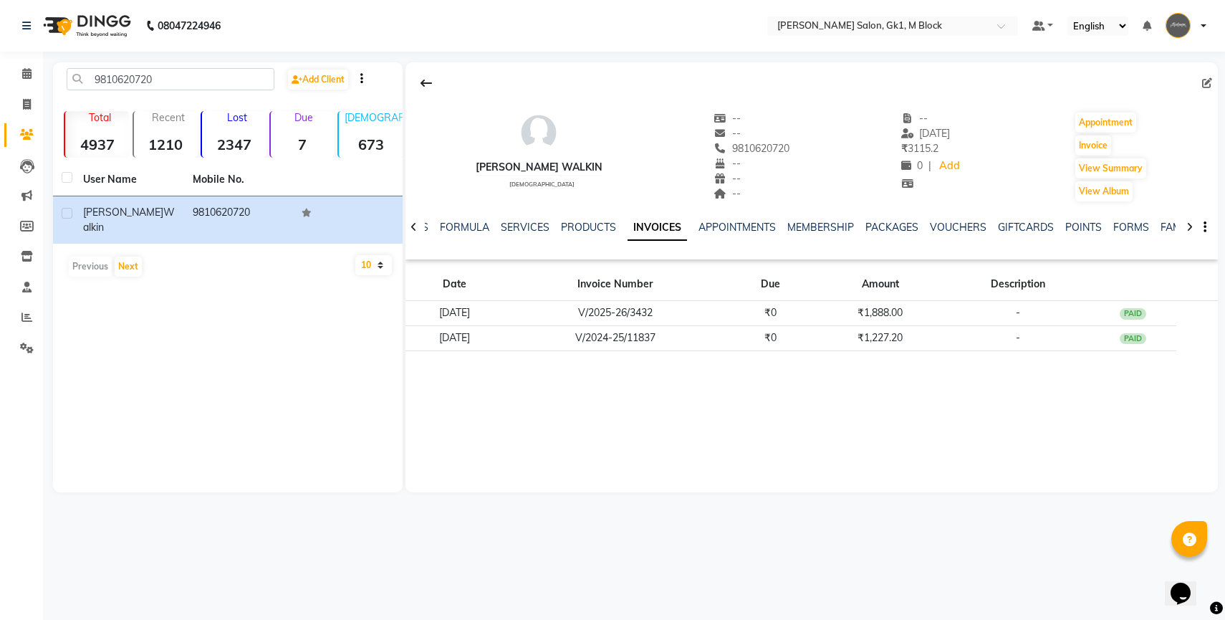
click at [411, 227] on icon at bounding box center [414, 227] width 6 height 10
click at [411, 227] on div "NOTES FORMULA SERVICES PRODUCTS INVOICES APPOINTMENTS MEMBERSHIP PACKAGES VOUCH…" at bounding box center [812, 227] width 812 height 49
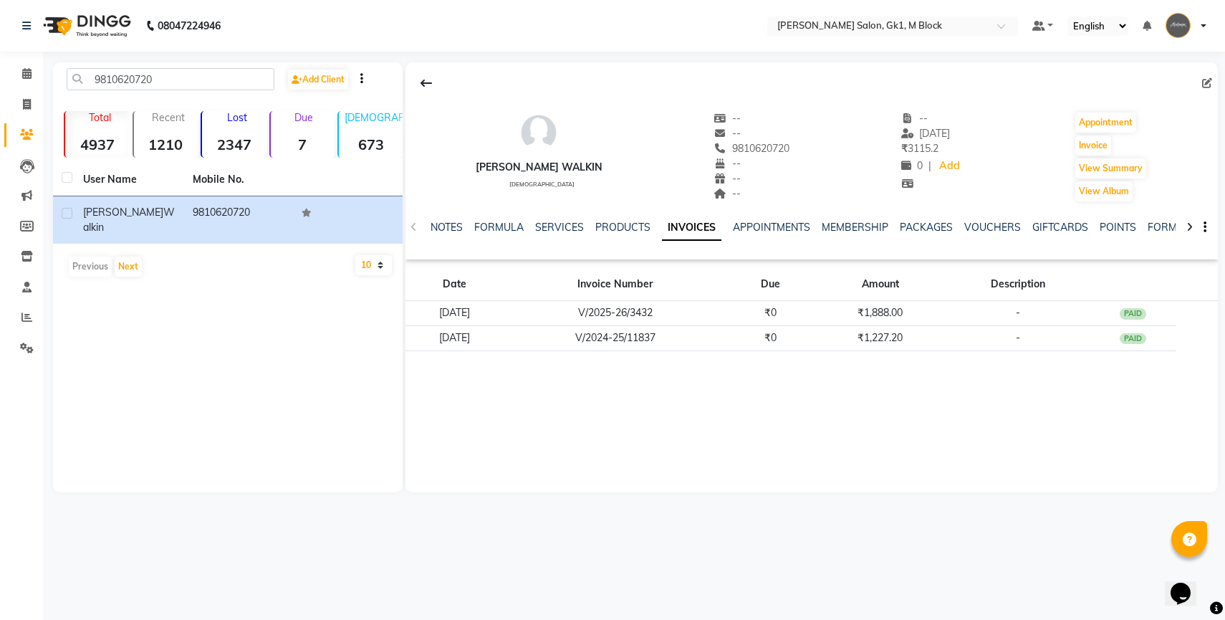
click at [411, 227] on div "NOTES FORMULA SERVICES PRODUCTS INVOICES APPOINTMENTS MEMBERSHIP PACKAGES VOUCH…" at bounding box center [812, 227] width 812 height 49
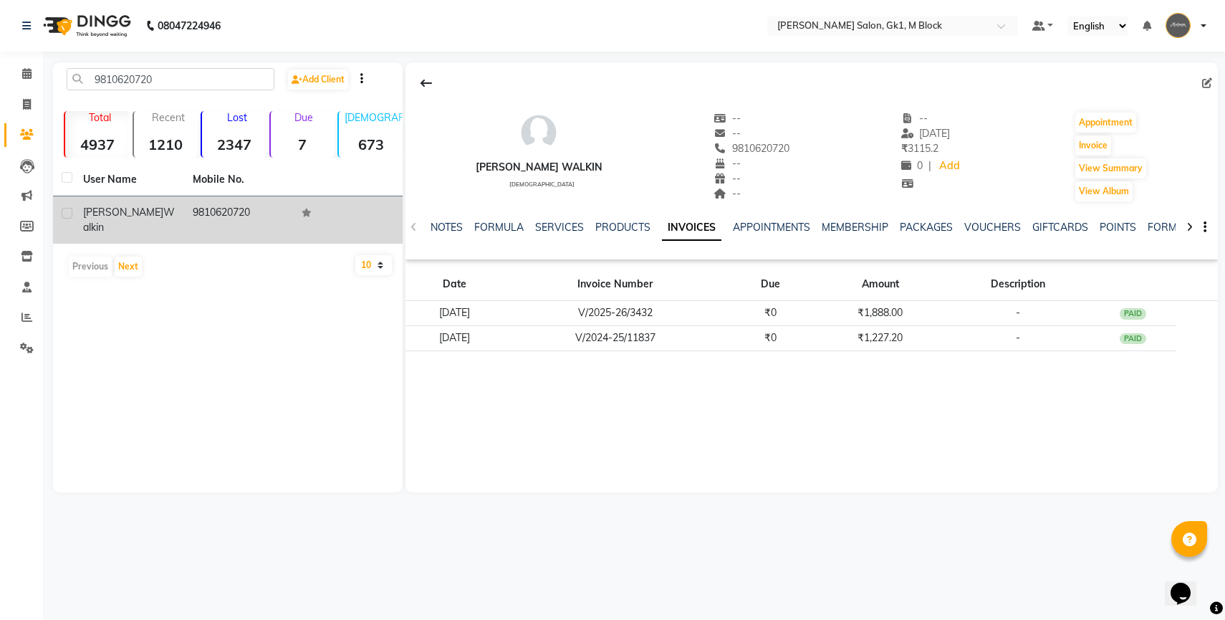
click at [232, 212] on td "9810620720" at bounding box center [239, 219] width 110 height 47
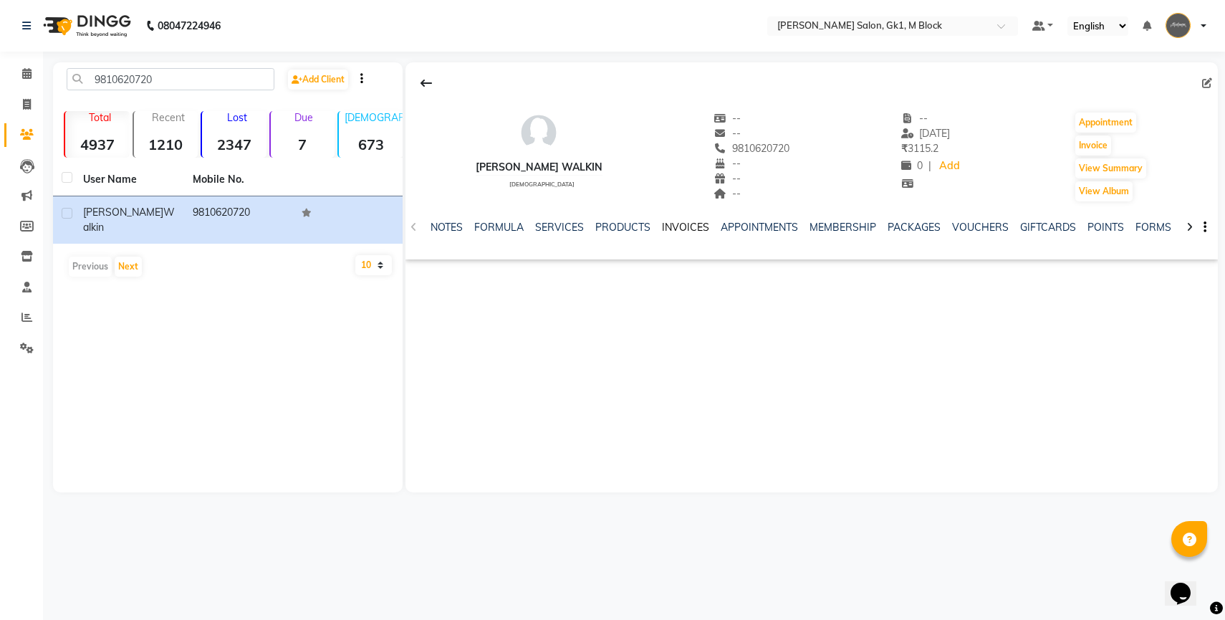
click at [688, 229] on link "INVOICES" at bounding box center [685, 227] width 47 height 13
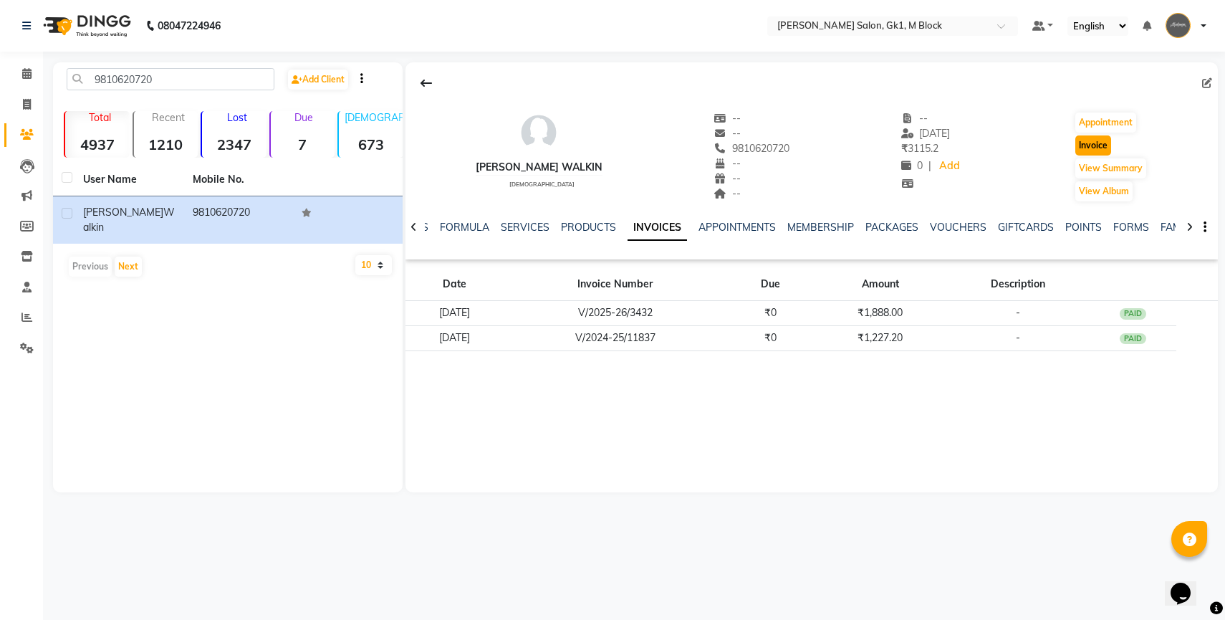
click at [1103, 140] on button "Invoice" at bounding box center [1093, 145] width 36 height 20
select select "6312"
select select "service"
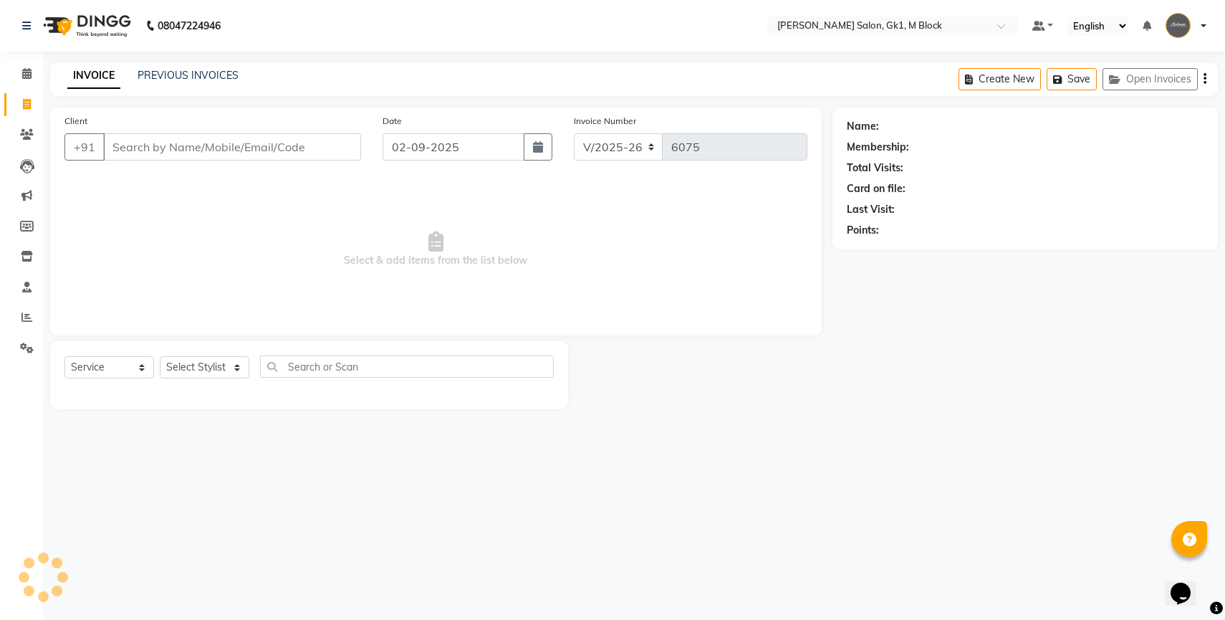
type input "9810620720"
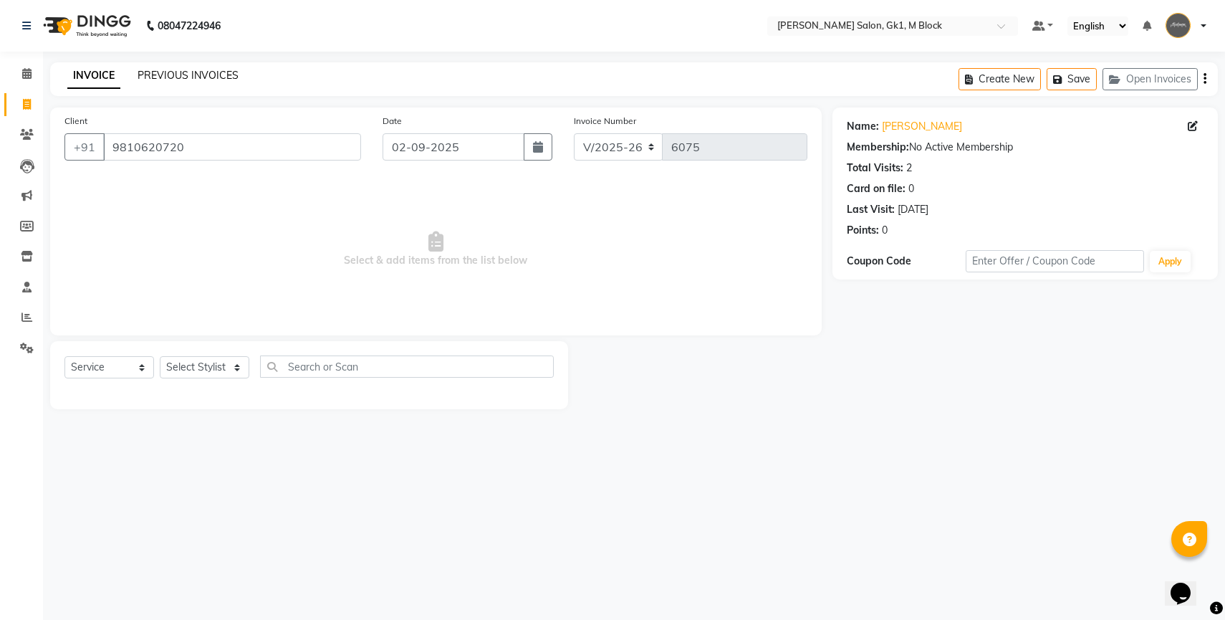
click at [219, 80] on link "PREVIOUS INVOICES" at bounding box center [188, 75] width 101 height 13
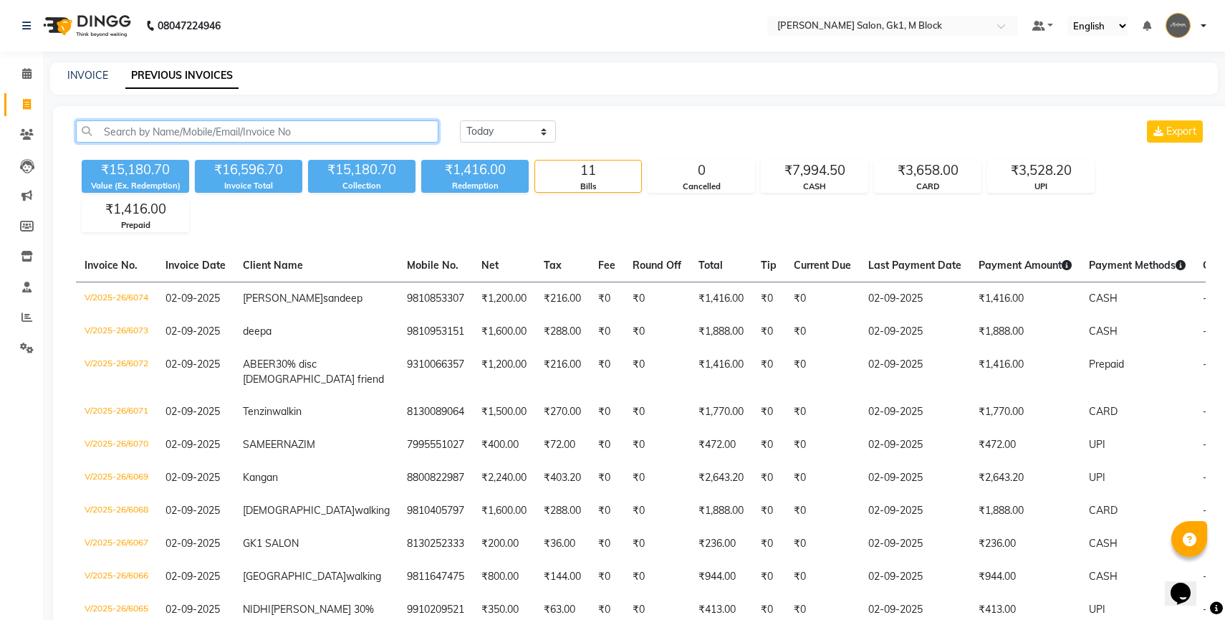
click at [219, 126] on input "text" at bounding box center [257, 131] width 363 height 22
paste input "9810620720"
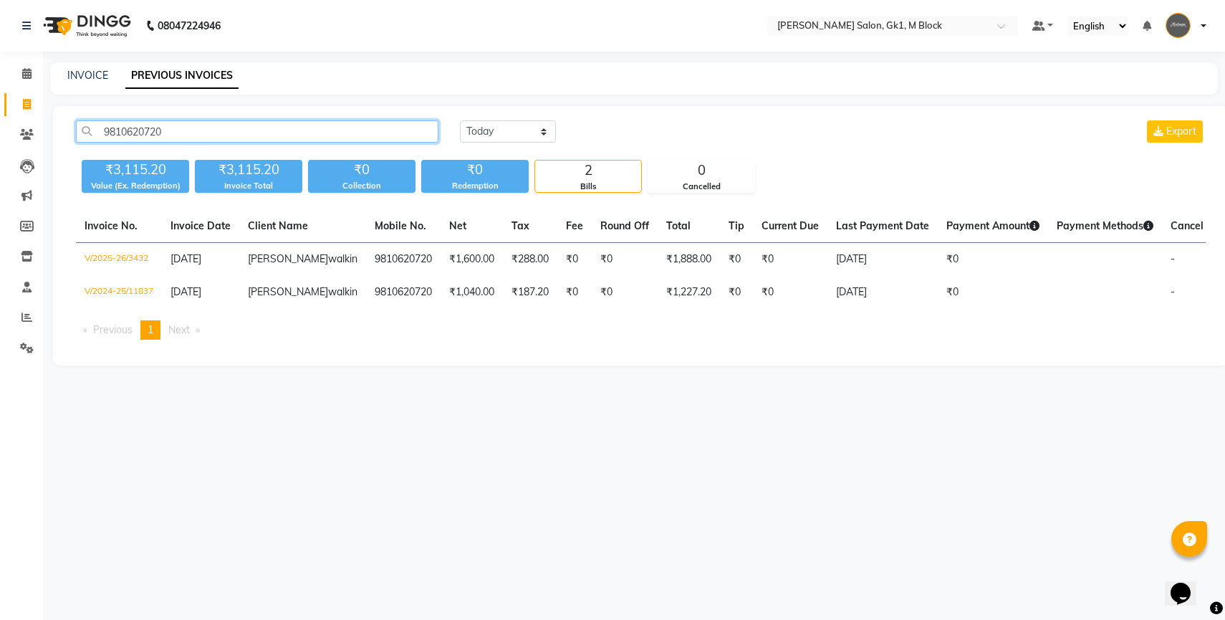
type input "9810620720"
drag, startPoint x: 175, startPoint y: 127, endPoint x: 55, endPoint y: 126, distance: 119.6
click at [55, 126] on div "9810620720 Today Yesterday Custom Range Export ₹3,115.20 Value (Ex. Redemption)…" at bounding box center [641, 235] width 1176 height 259
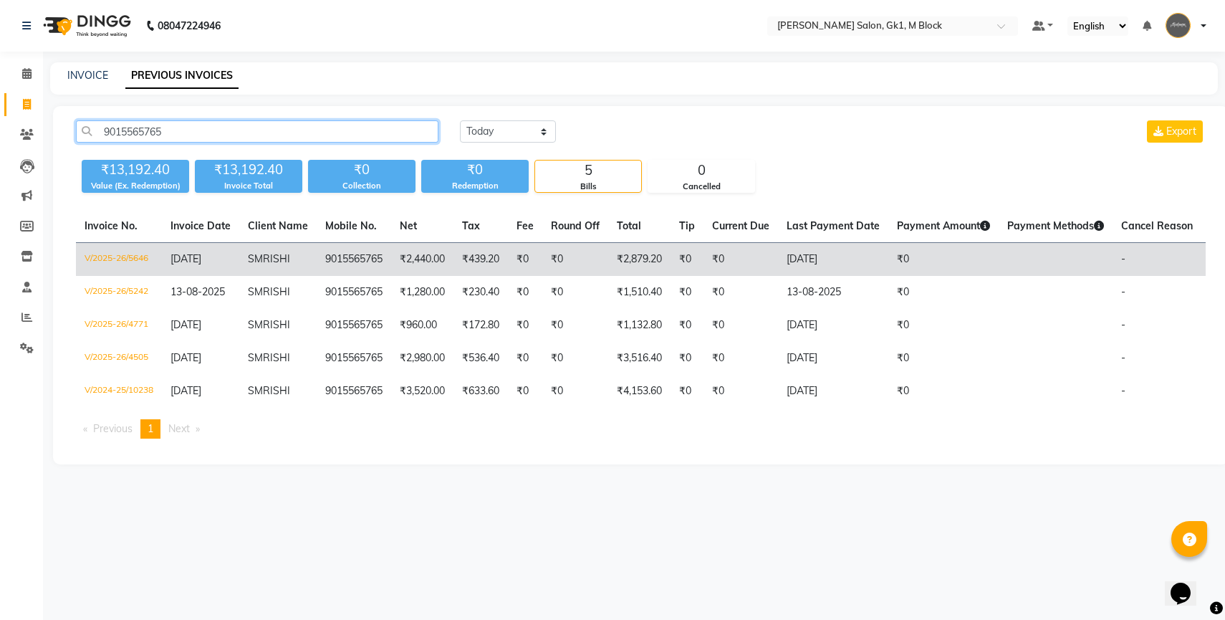
type input "9015565765"
click at [322, 265] on td "9015565765" at bounding box center [354, 260] width 75 height 34
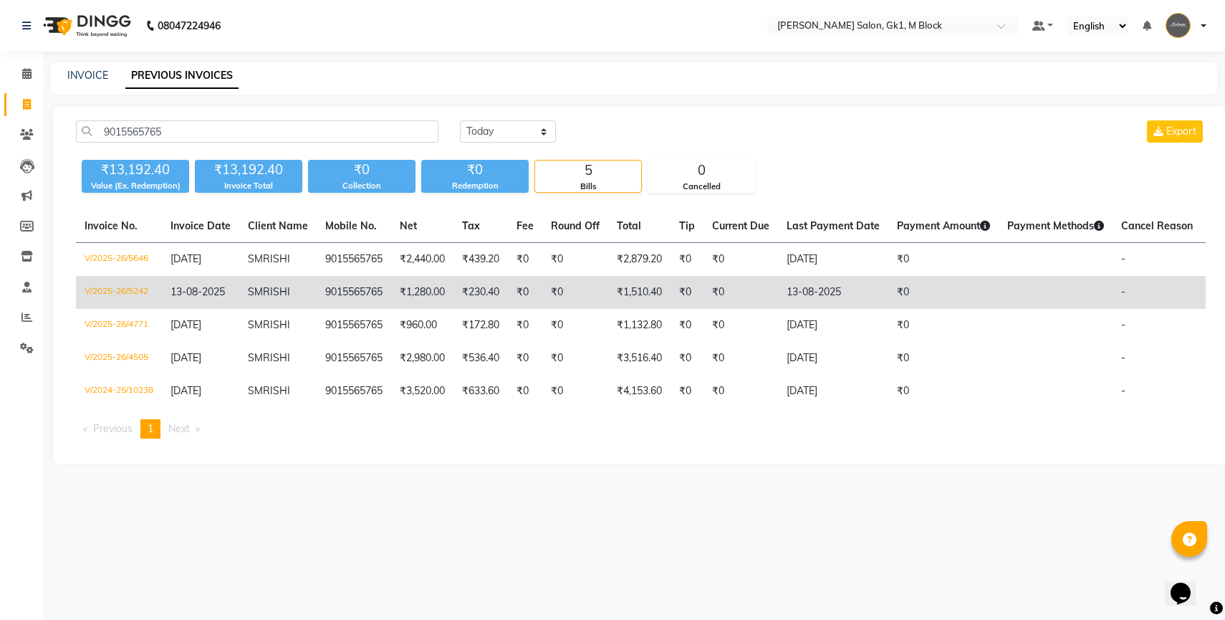
click at [403, 301] on td "₹1,280.00" at bounding box center [422, 292] width 62 height 33
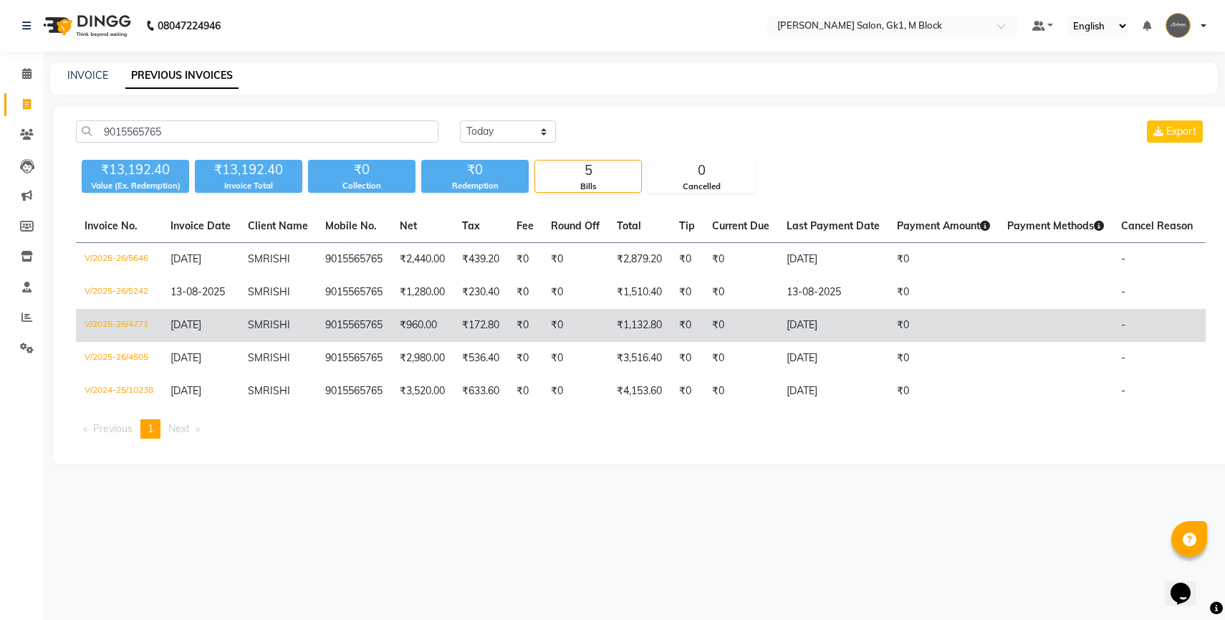
click at [297, 334] on td "SM RISHI" at bounding box center [277, 325] width 77 height 33
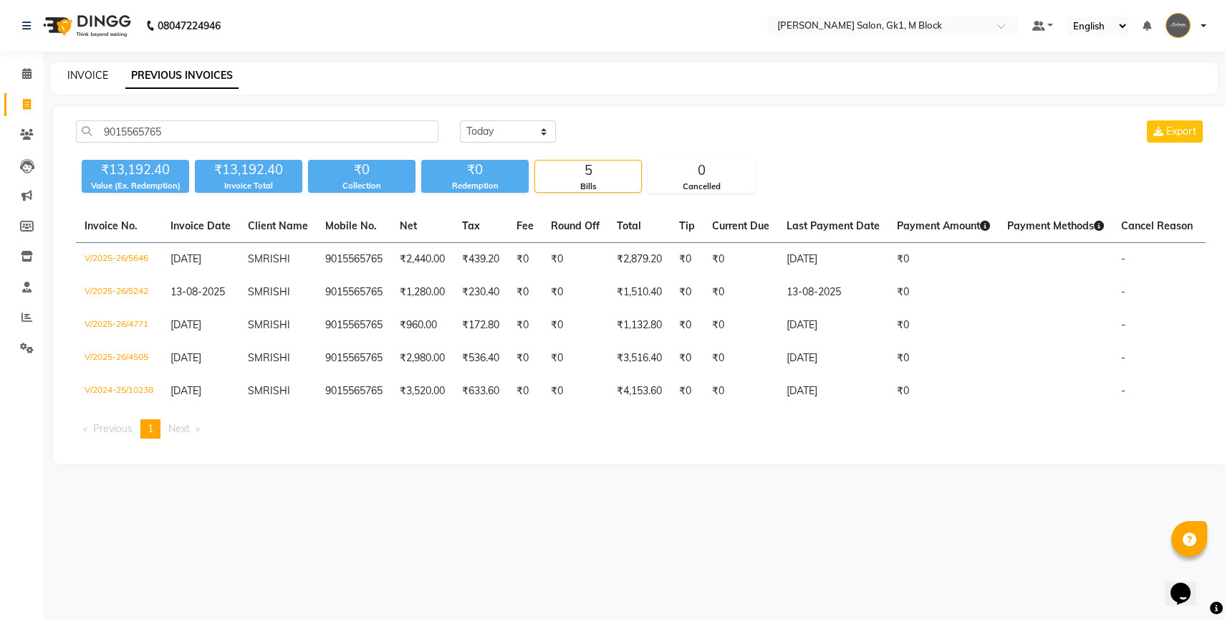
click at [88, 80] on link "INVOICE" at bounding box center [87, 75] width 41 height 13
select select "service"
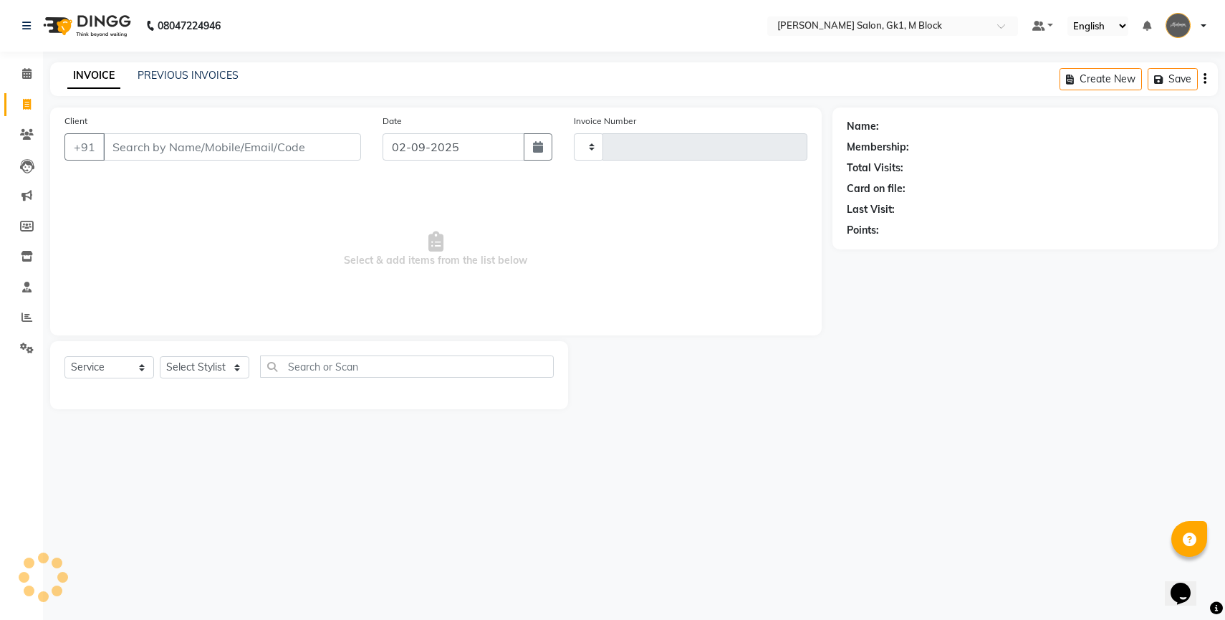
type input "6075"
select select "6312"
click at [29, 97] on span at bounding box center [26, 105] width 25 height 16
select select "6312"
select select "service"
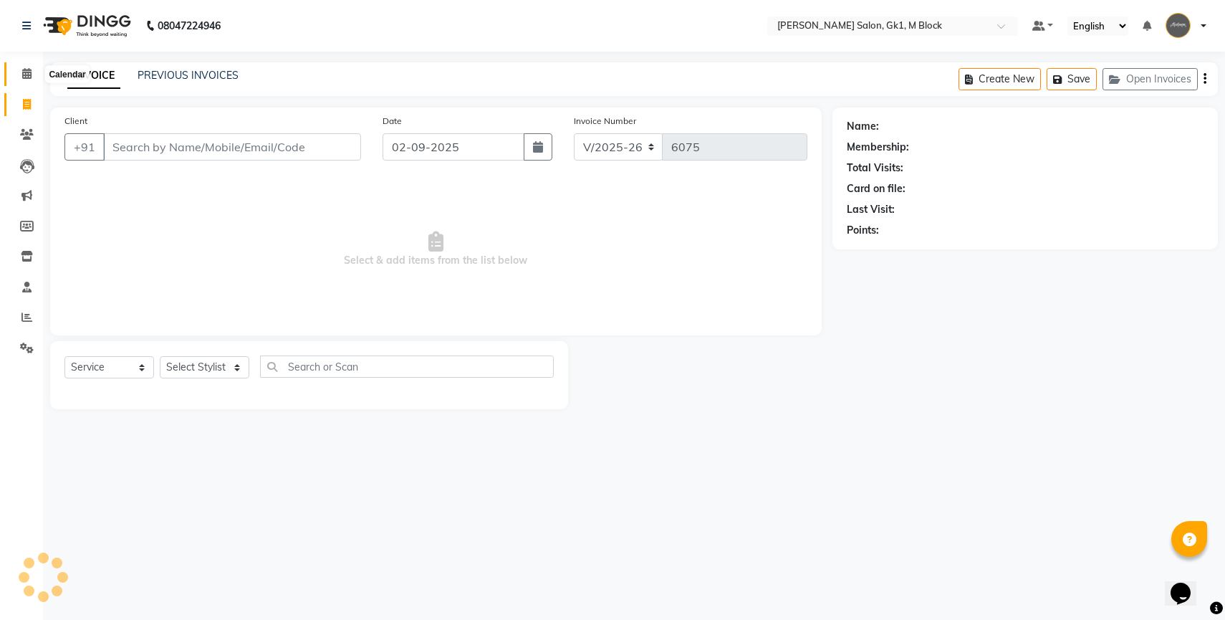
click at [29, 74] on icon at bounding box center [26, 73] width 9 height 11
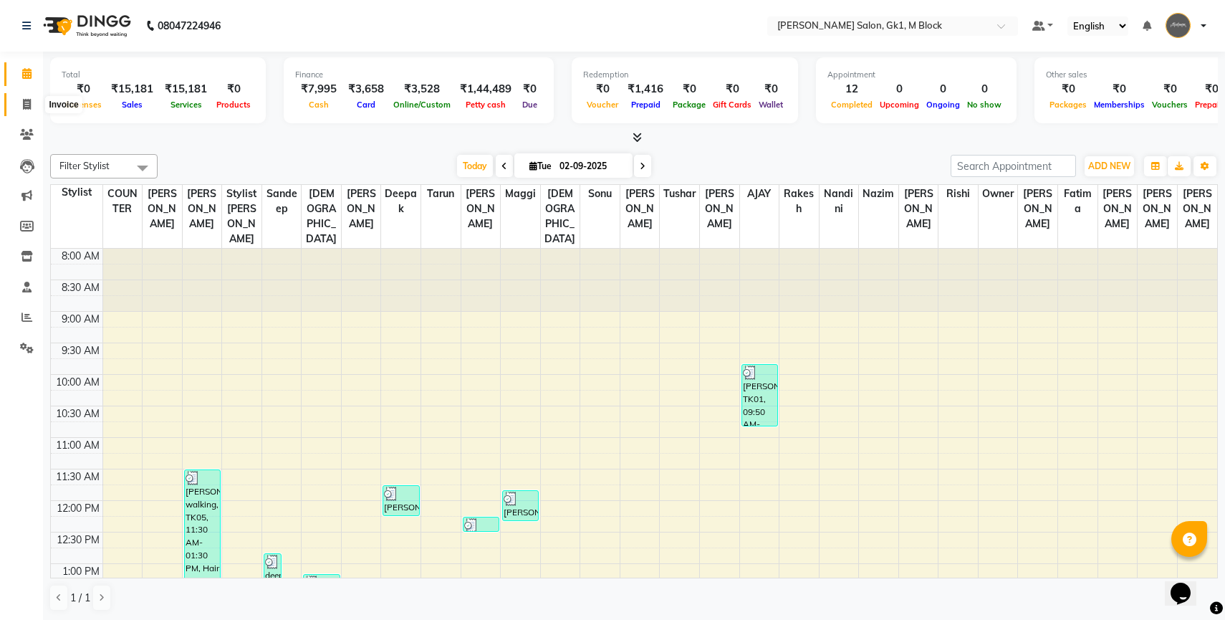
click at [24, 107] on icon at bounding box center [27, 104] width 8 height 11
select select "6312"
select select "service"
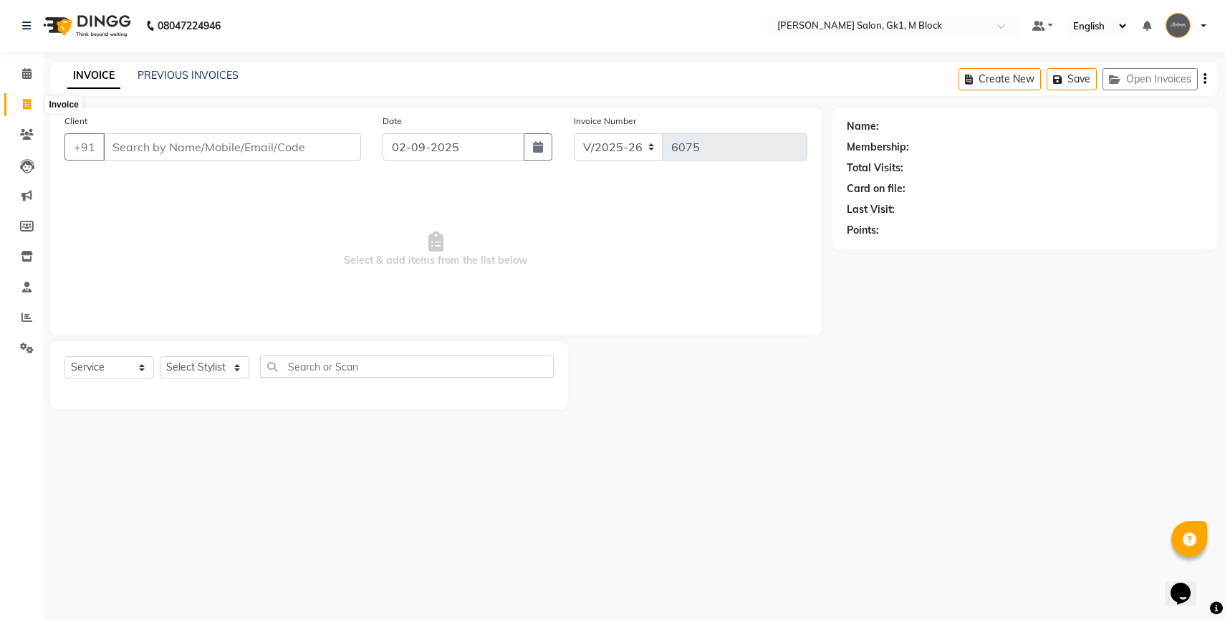
click at [27, 106] on icon at bounding box center [27, 104] width 8 height 11
select select "service"
type input "6076"
select select "6312"
click at [181, 69] on link "PREVIOUS INVOICES" at bounding box center [188, 75] width 101 height 13
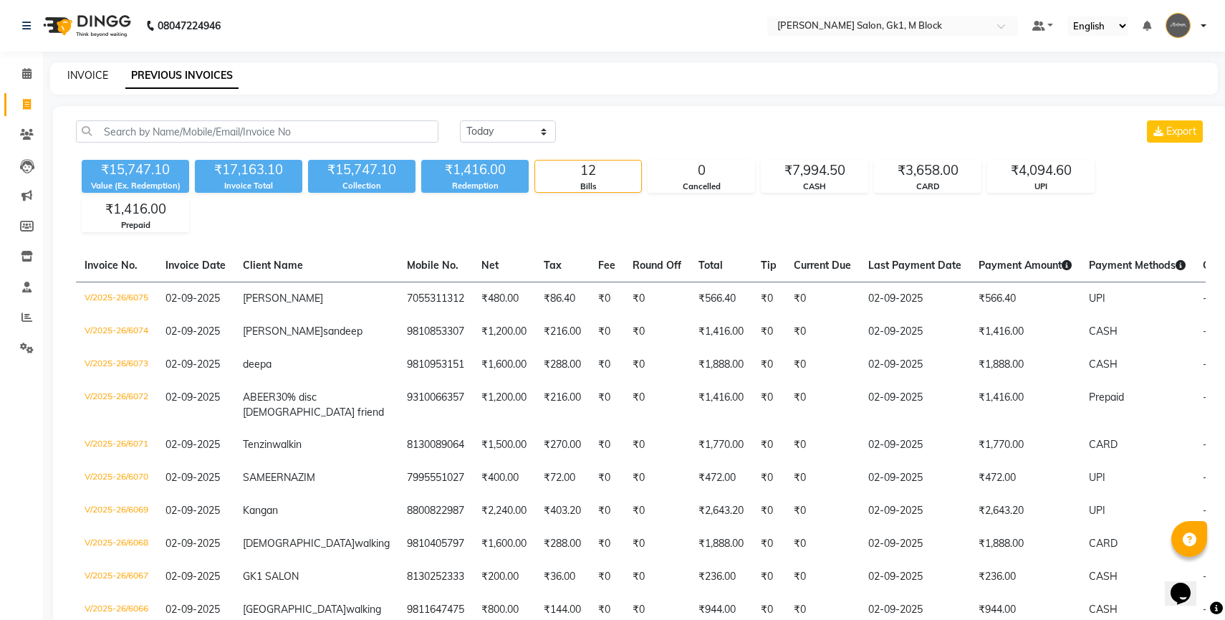
click at [93, 75] on link "INVOICE" at bounding box center [87, 75] width 41 height 13
select select "service"
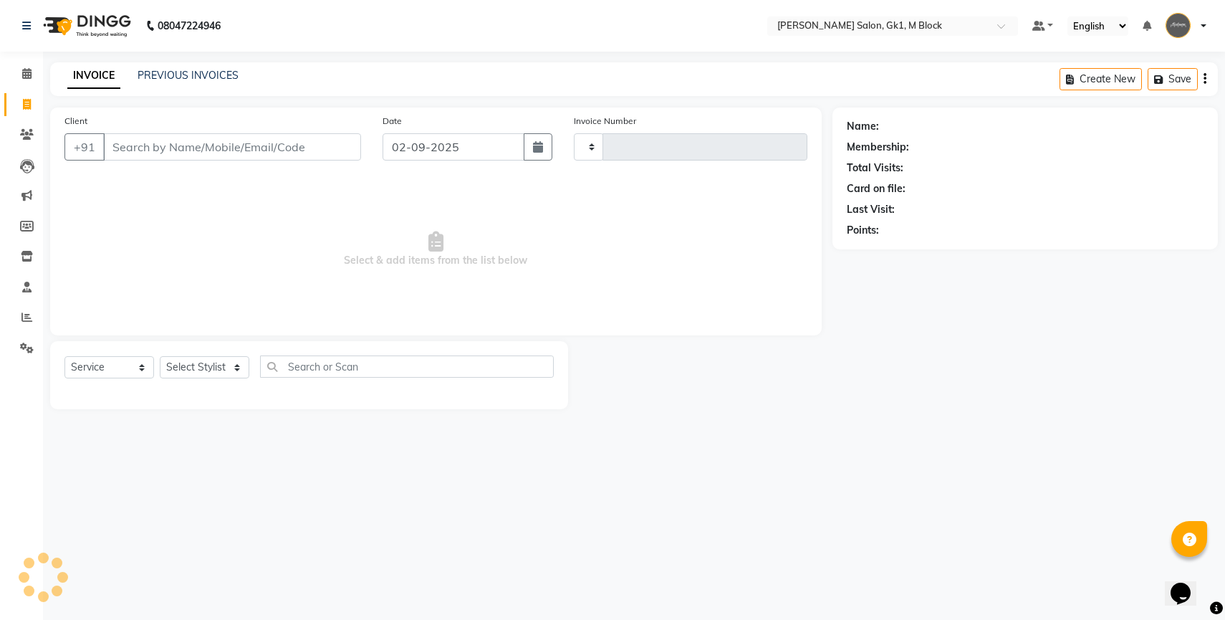
type input "6076"
select select "6312"
click at [175, 78] on link "PREVIOUS INVOICES" at bounding box center [188, 75] width 101 height 13
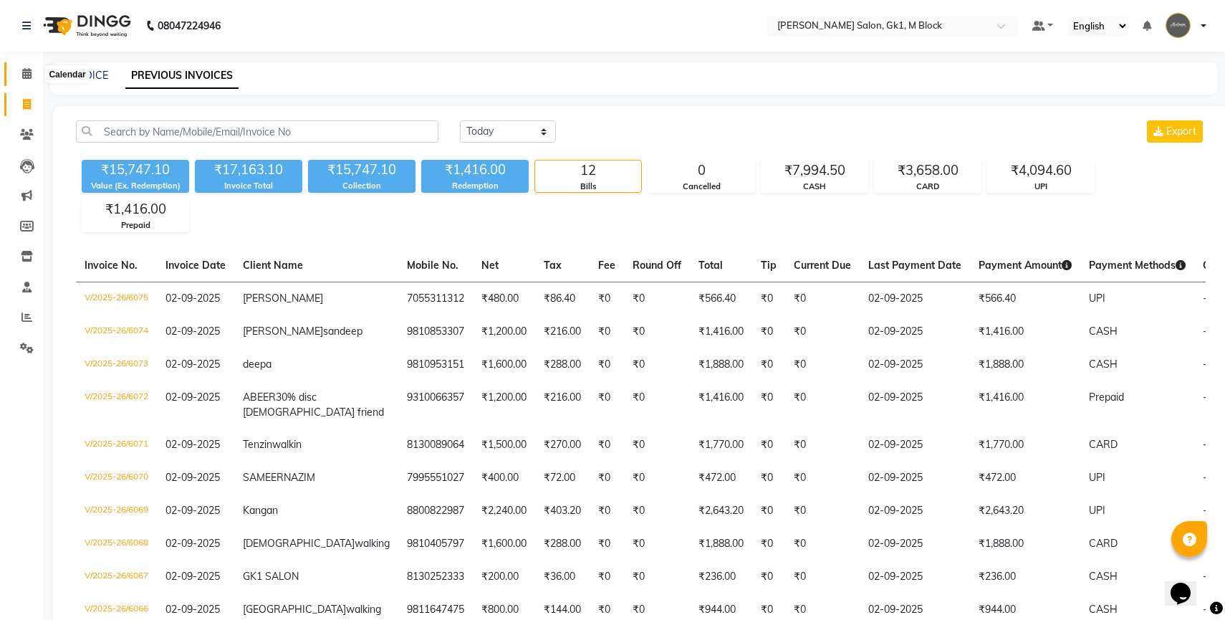
click at [28, 77] on icon at bounding box center [26, 73] width 9 height 11
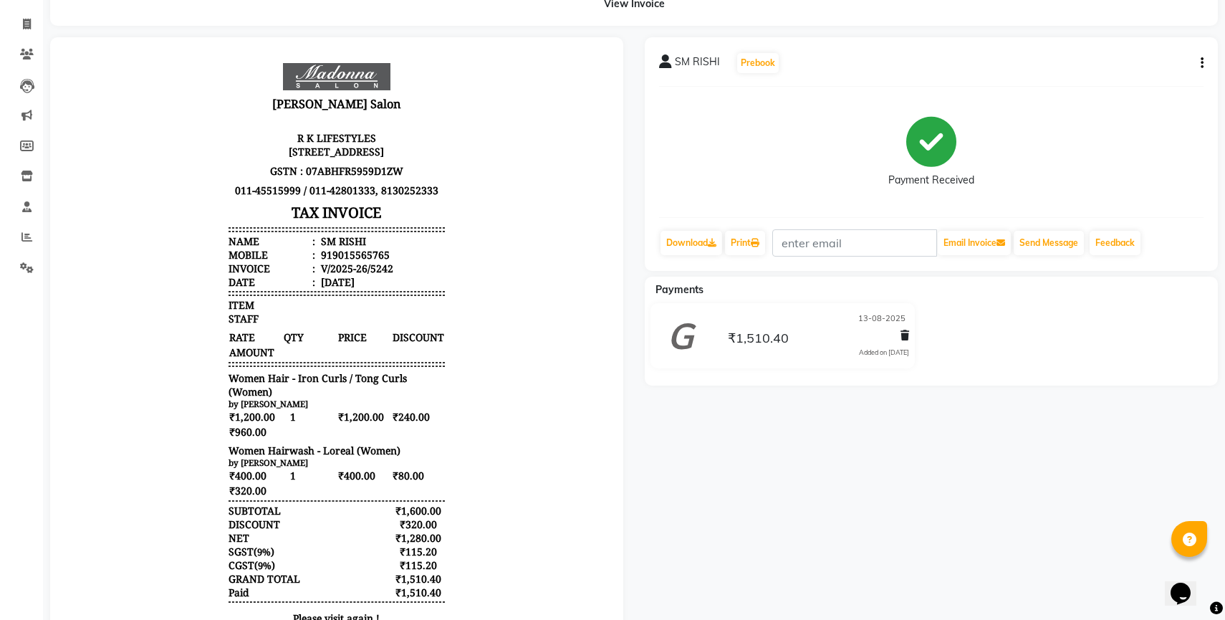
scroll to position [163, 0]
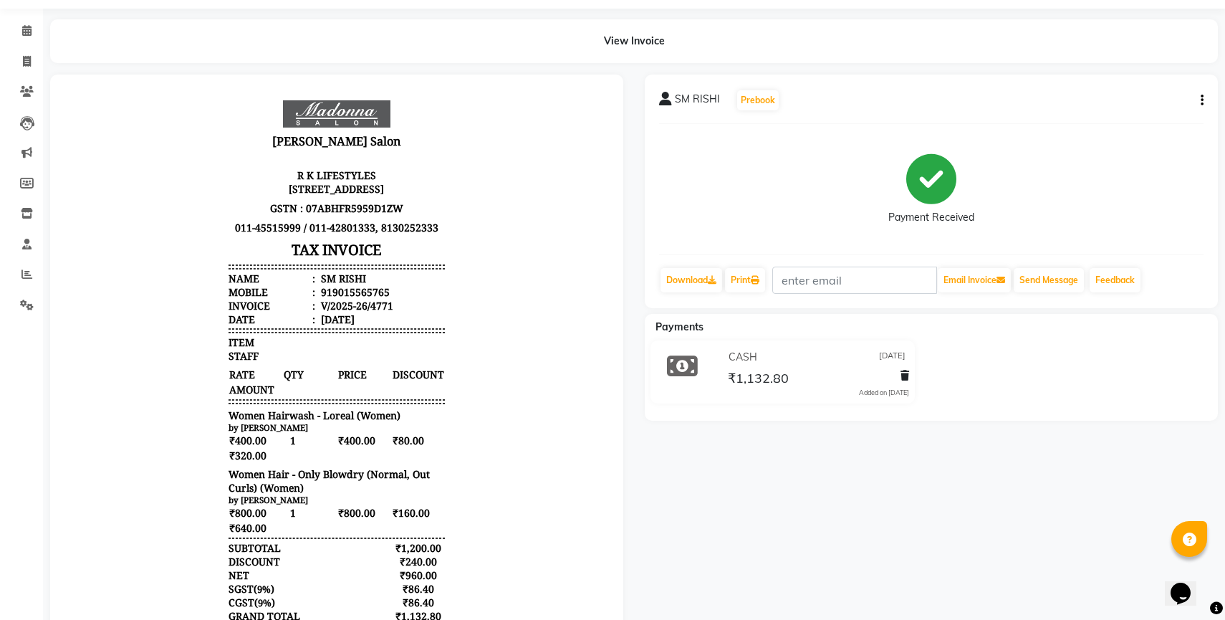
scroll to position [163, 0]
